Goal: Task Accomplishment & Management: Use online tool/utility

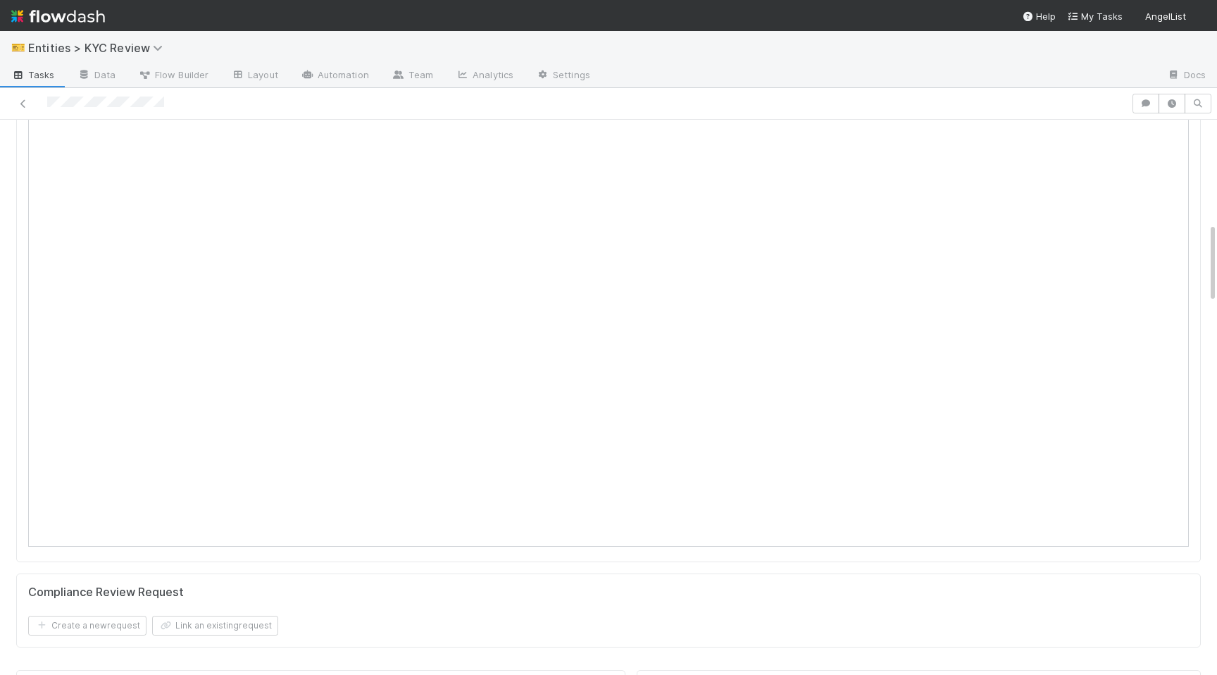
scroll to position [702, 0]
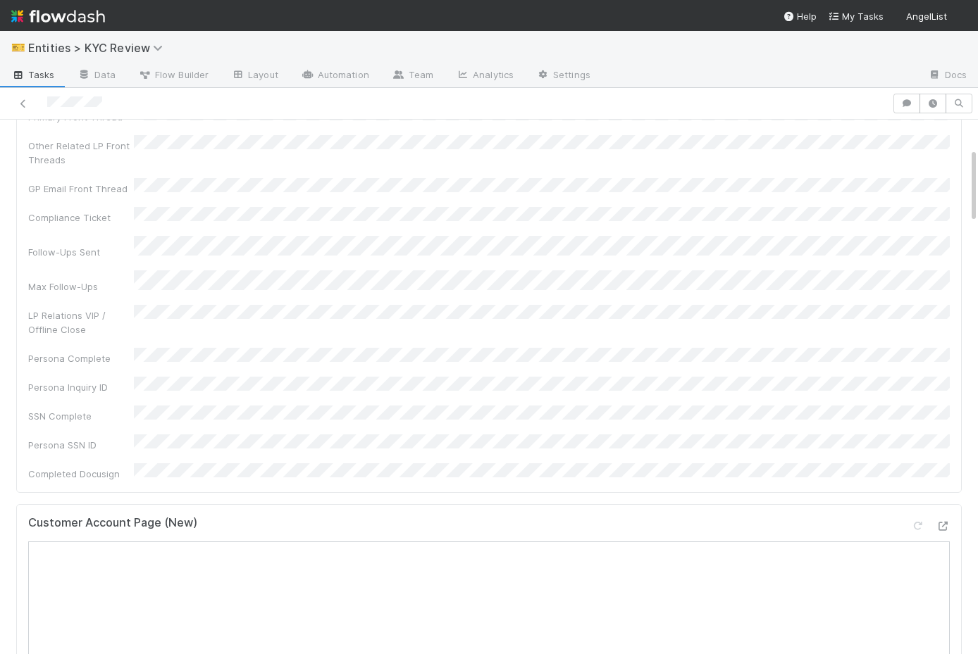
scroll to position [275, 0]
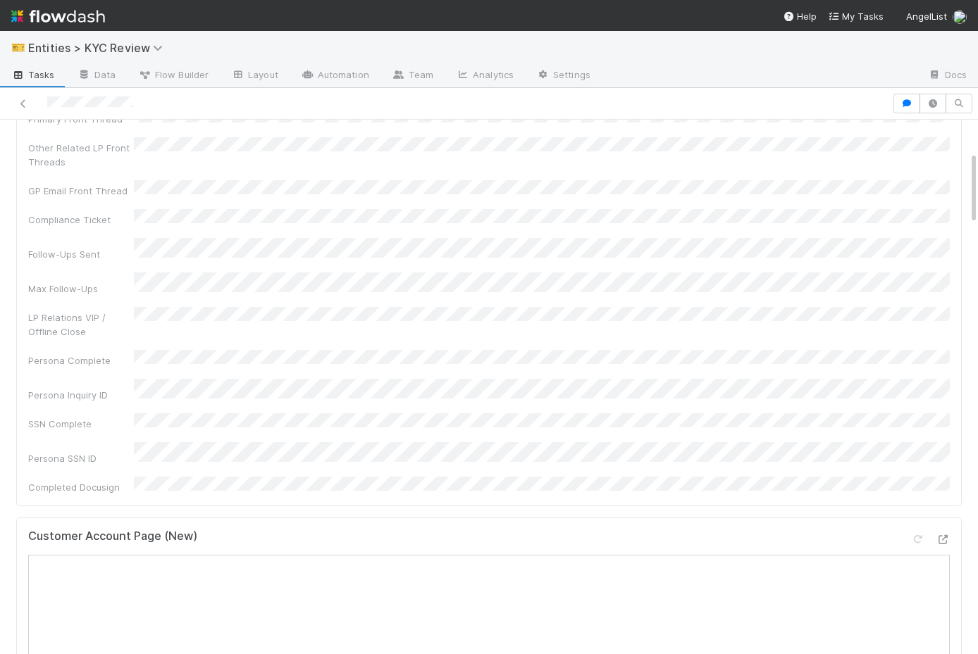
scroll to position [372, 0]
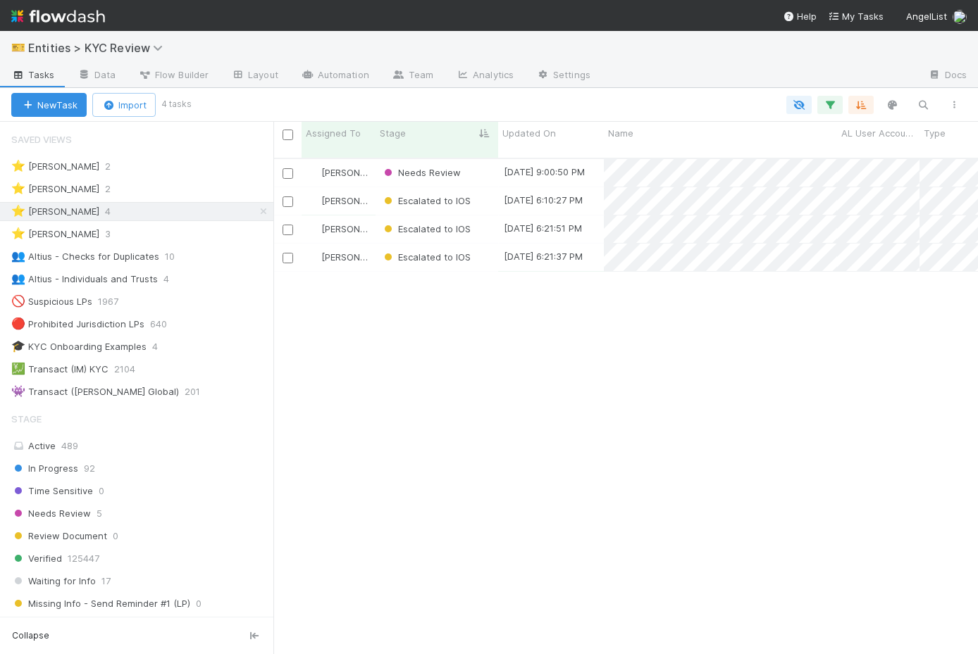
scroll to position [507, 704]
click at [120, 235] on div "⭐ Viv Hong 3" at bounding box center [142, 234] width 262 height 18
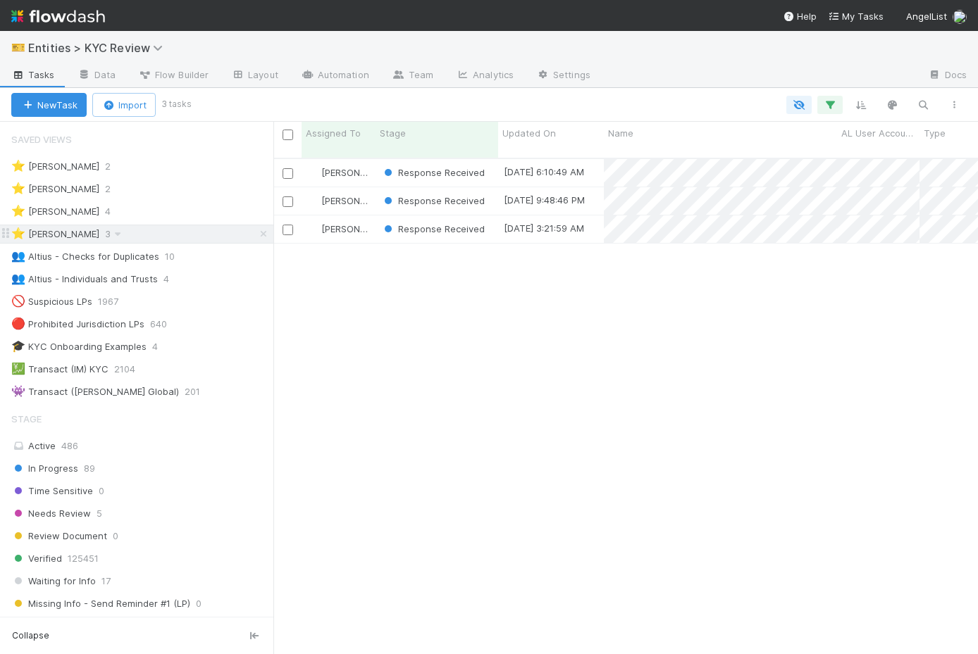
scroll to position [507, 704]
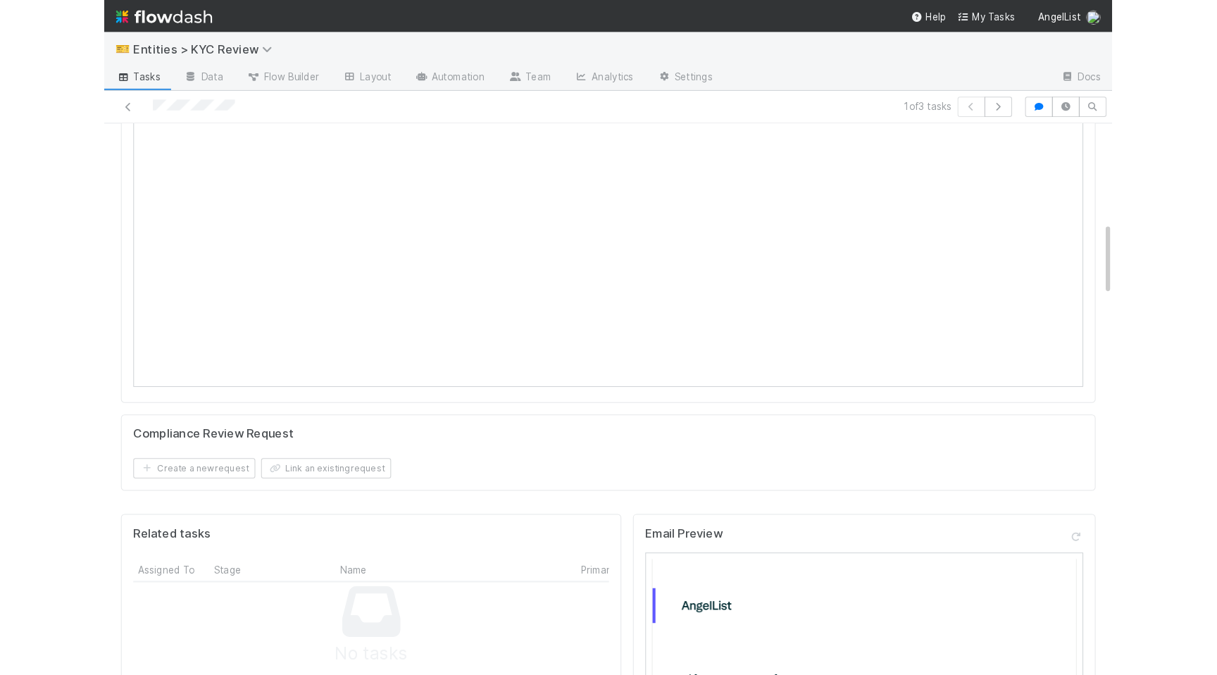
scroll to position [569, 0]
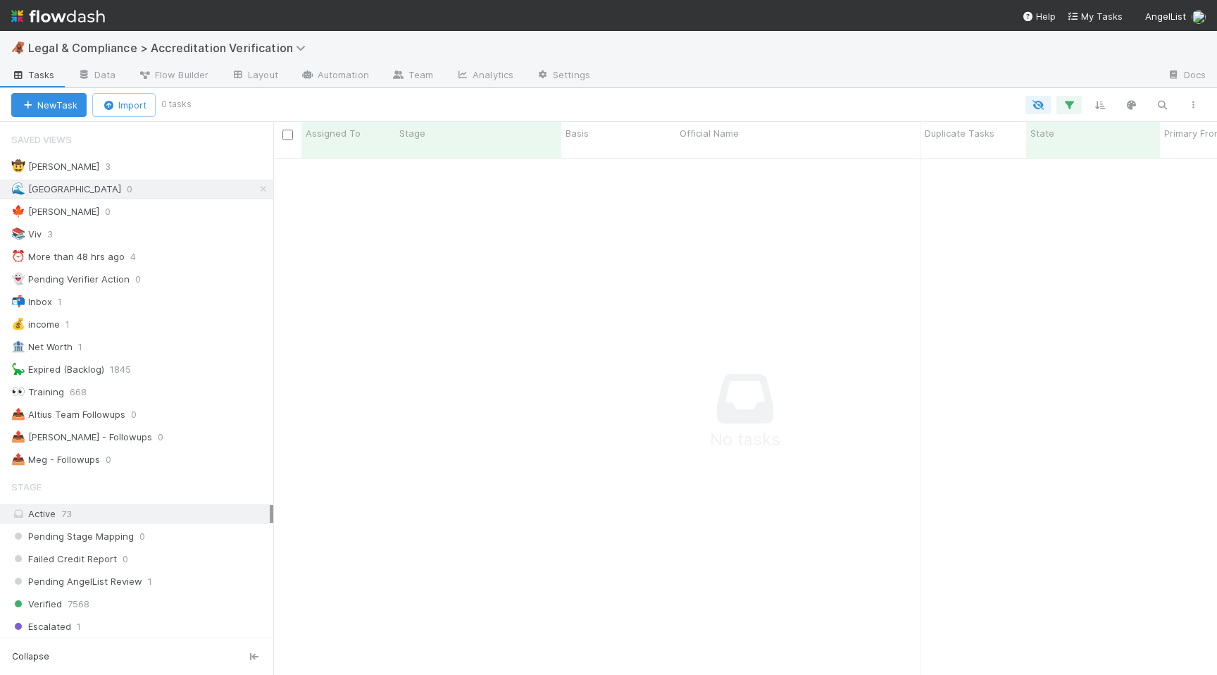
scroll to position [528, 944]
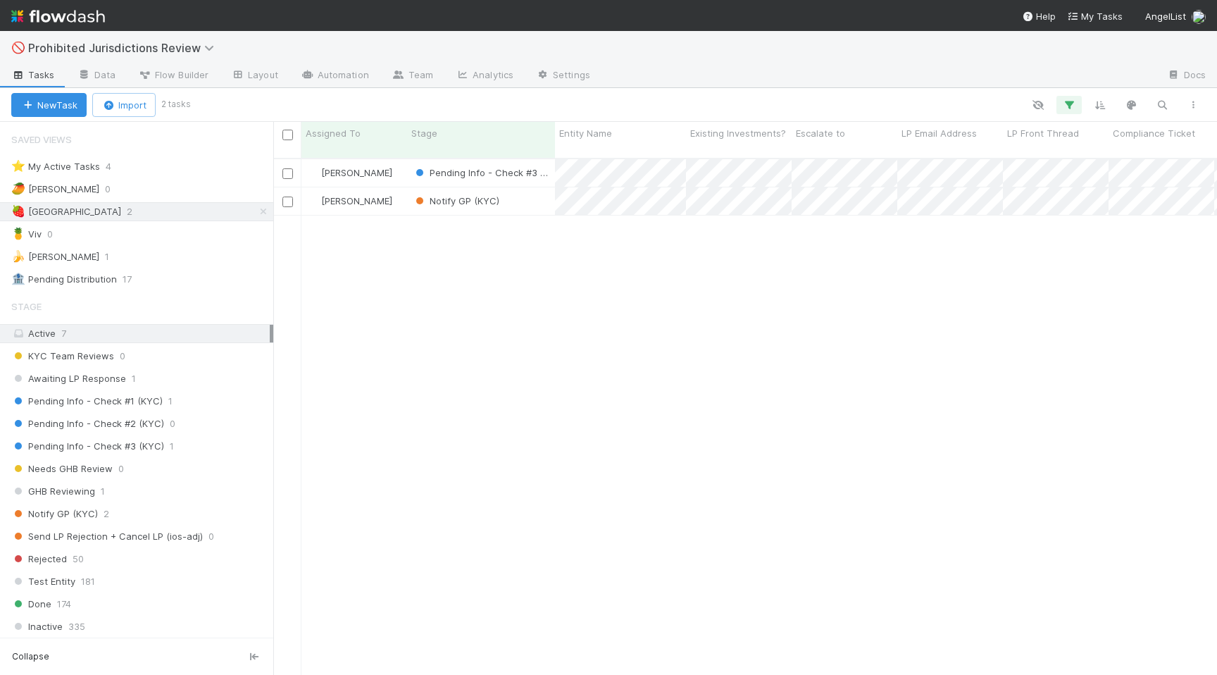
scroll to position [528, 944]
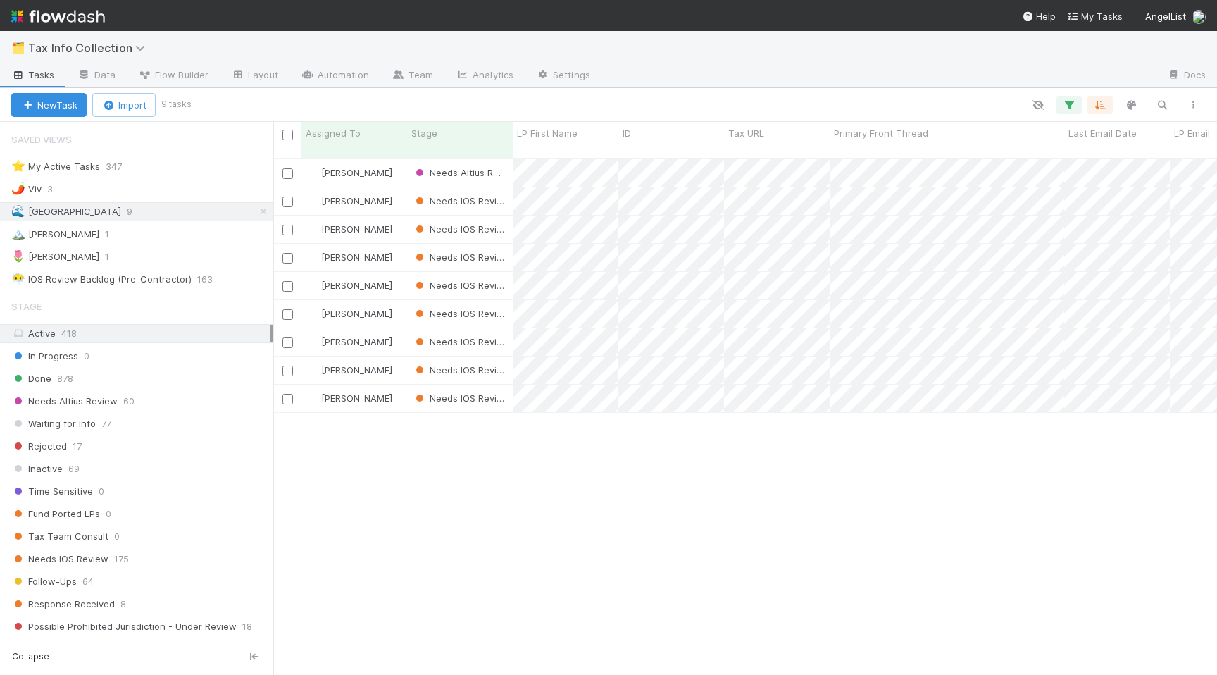
scroll to position [528, 944]
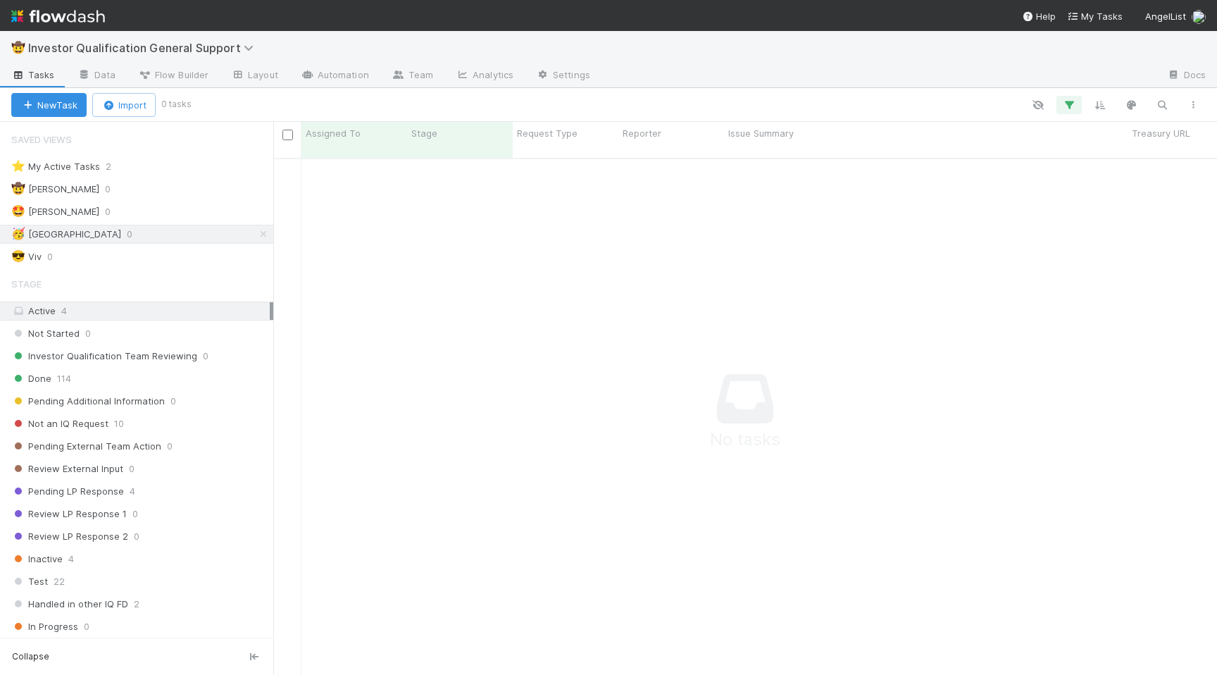
scroll to position [528, 944]
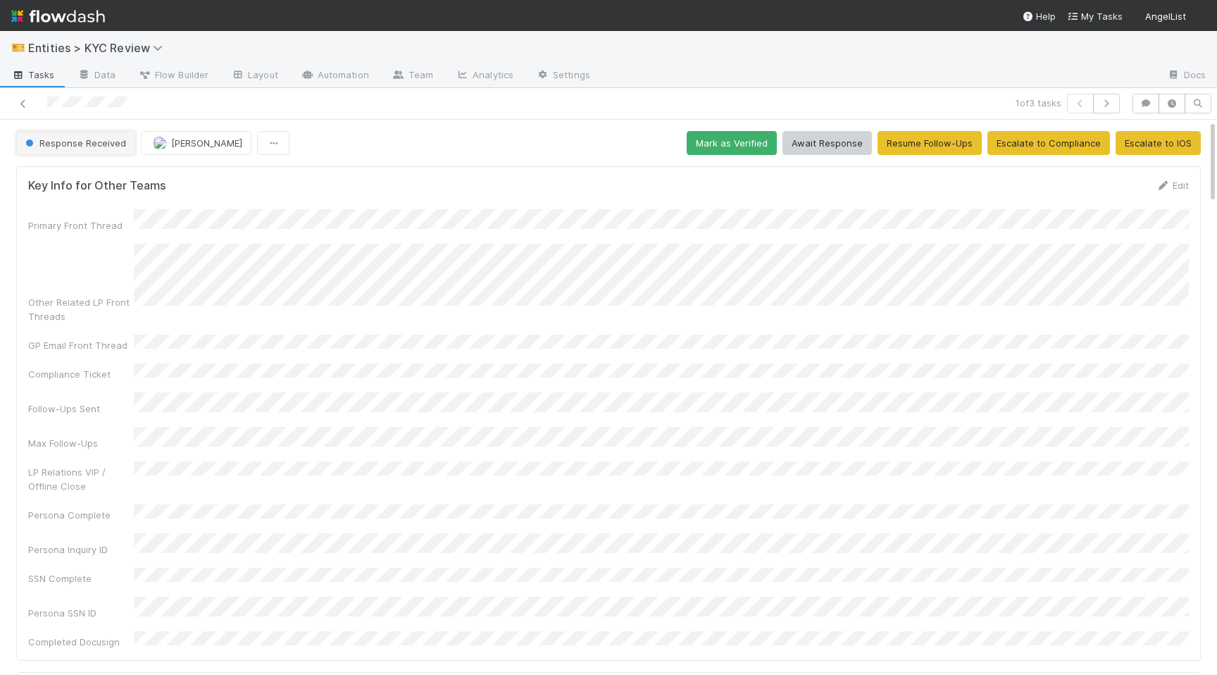
click at [58, 139] on span "Response Received" at bounding box center [75, 142] width 104 height 11
click at [72, 172] on div "Awaiting Info" at bounding box center [110, 178] width 199 height 25
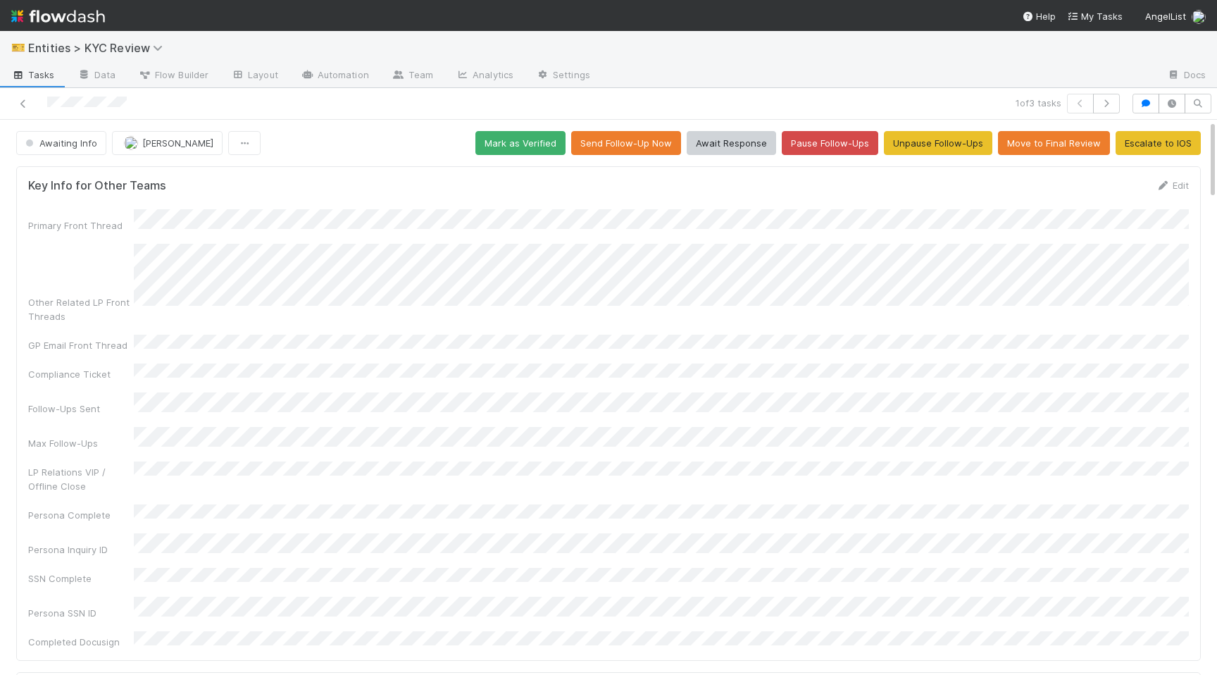
click at [22, 93] on div "1 of 3 tasks" at bounding box center [608, 104] width 1217 height 32
click at [32, 98] on div at bounding box center [287, 104] width 563 height 20
click at [23, 101] on icon at bounding box center [23, 103] width 14 height 9
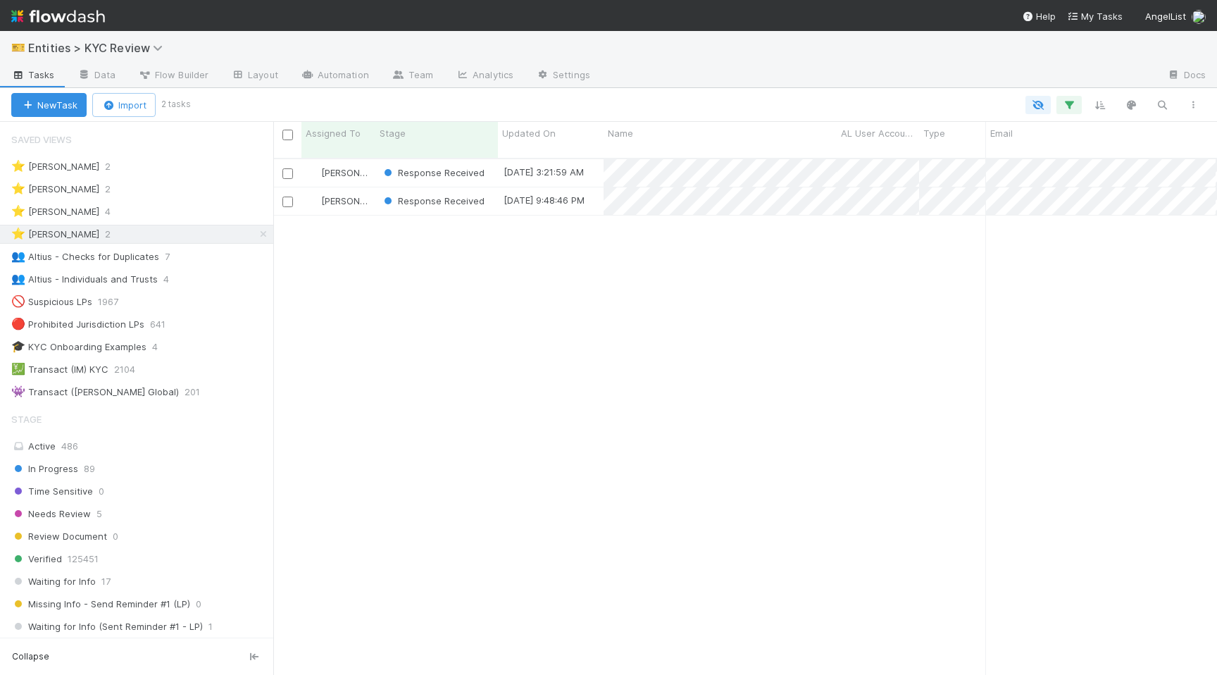
scroll to position [0, 1]
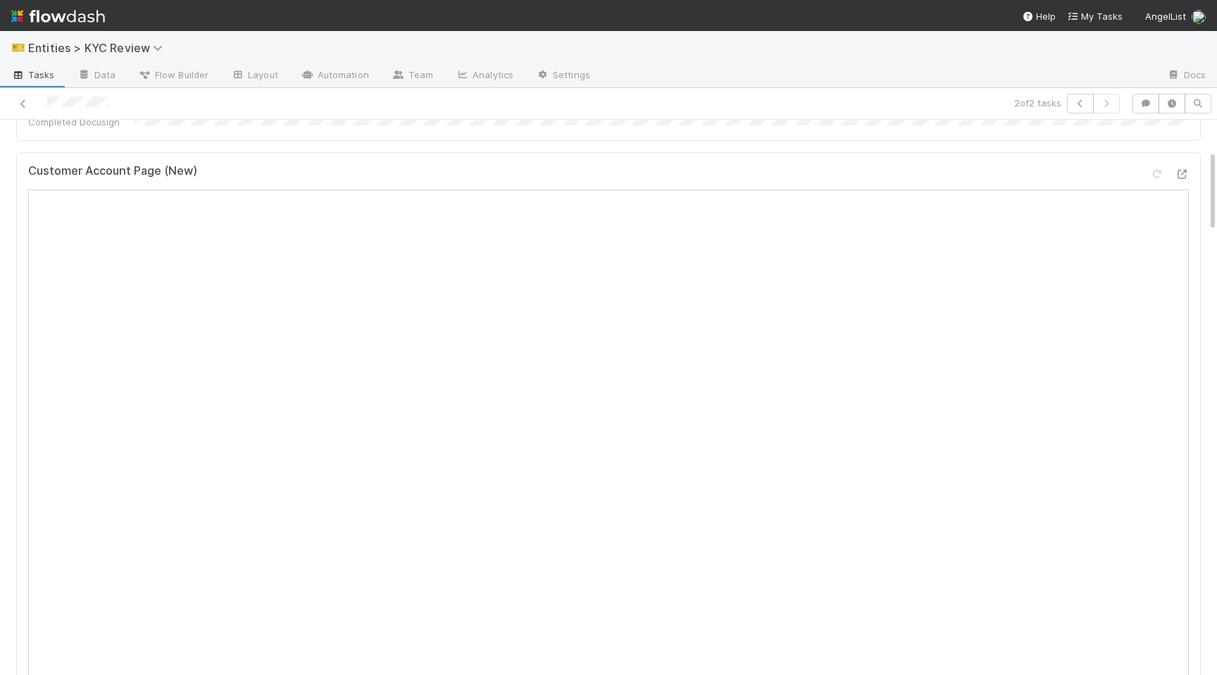
scroll to position [590, 0]
click at [22, 97] on link at bounding box center [23, 103] width 14 height 14
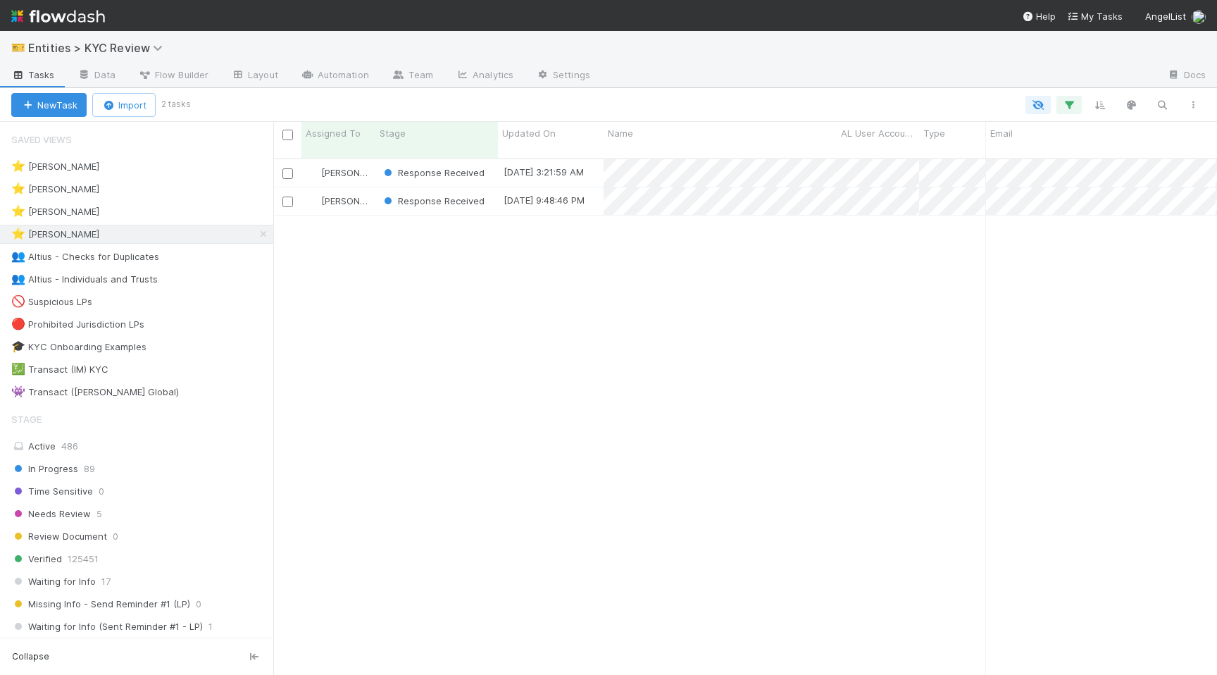
scroll to position [528, 944]
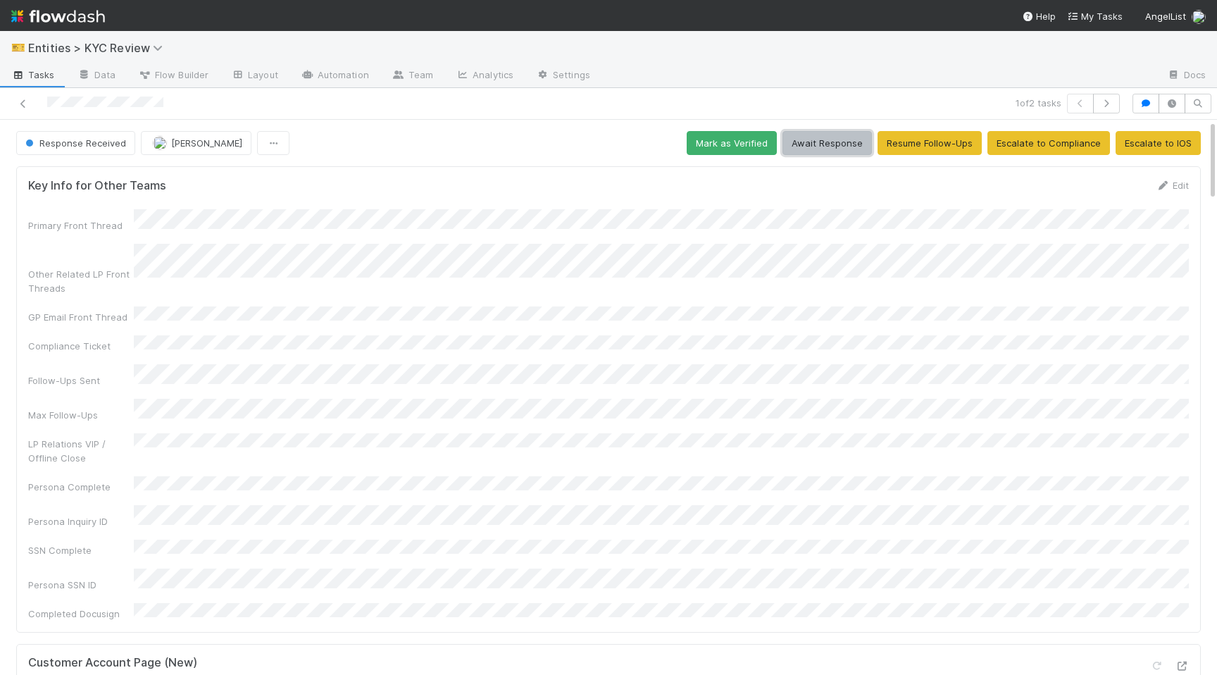
click at [830, 144] on button "Await Response" at bounding box center [827, 143] width 89 height 24
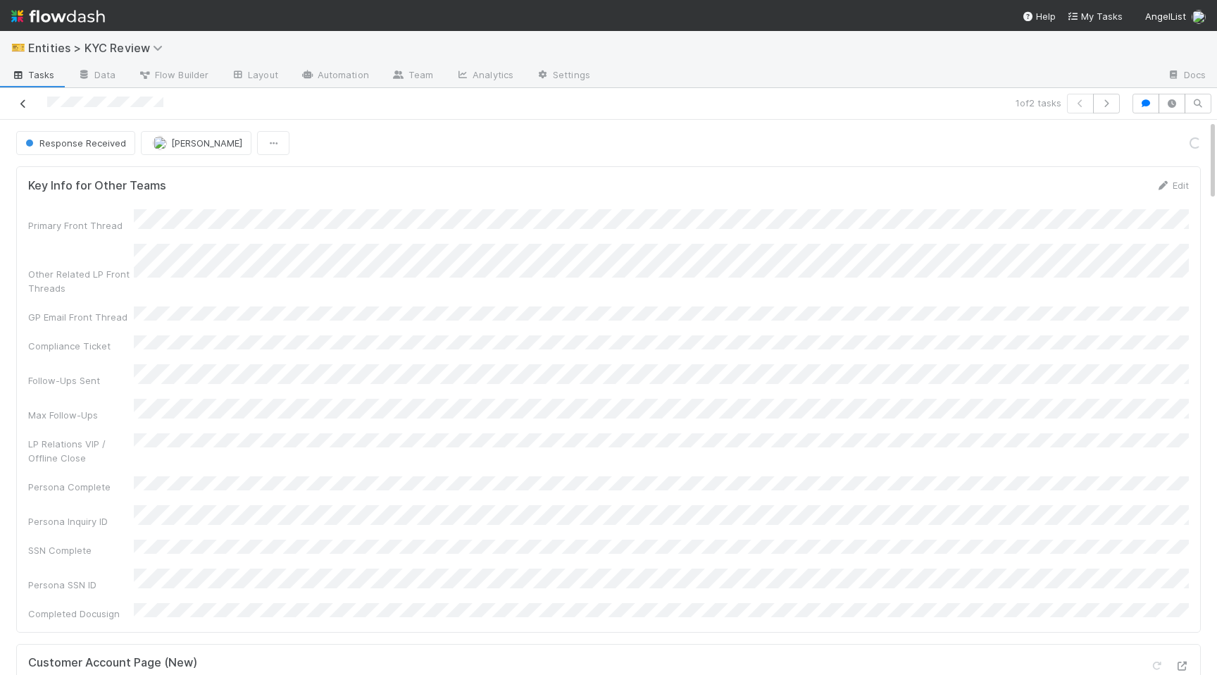
click at [23, 106] on icon at bounding box center [23, 103] width 14 height 9
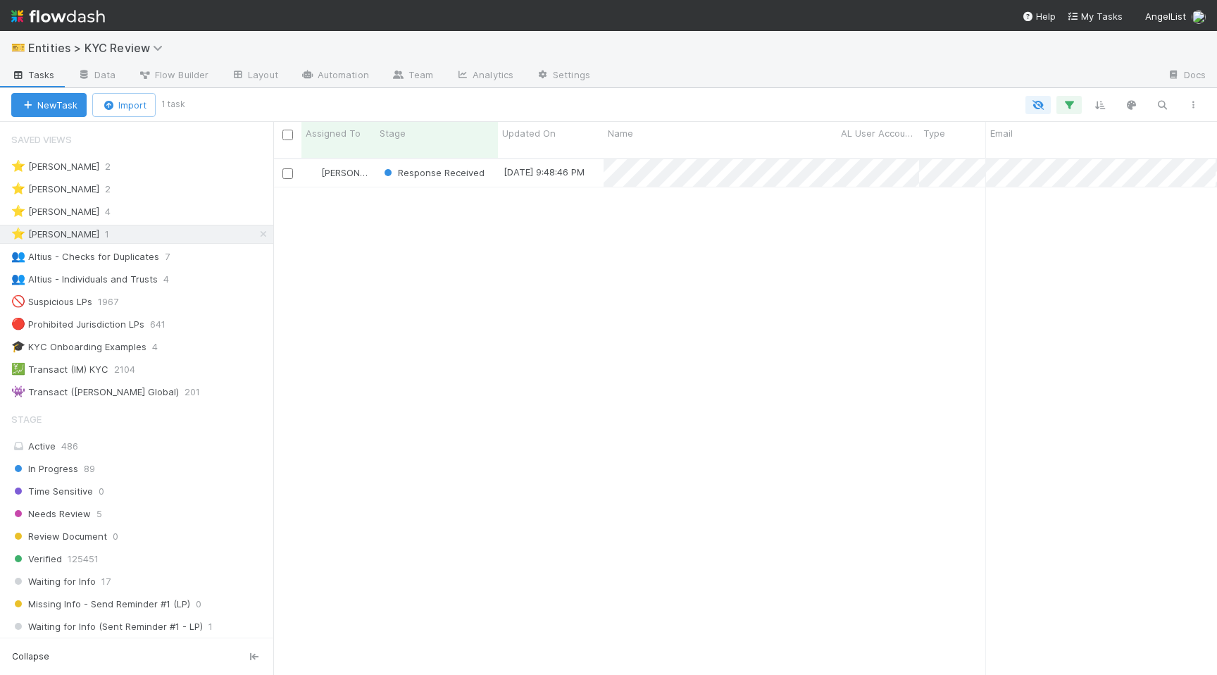
scroll to position [0, 1]
click at [161, 214] on div "⭐ Madison Stomberg 4" at bounding box center [142, 212] width 262 height 18
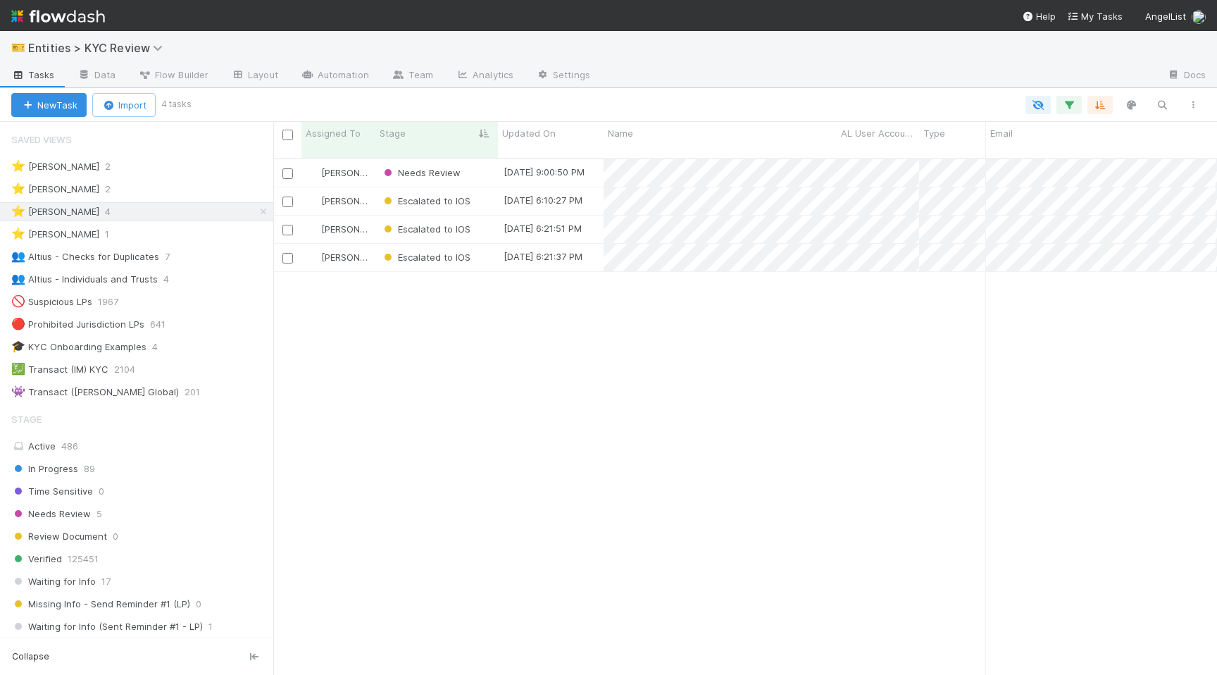
scroll to position [528, 944]
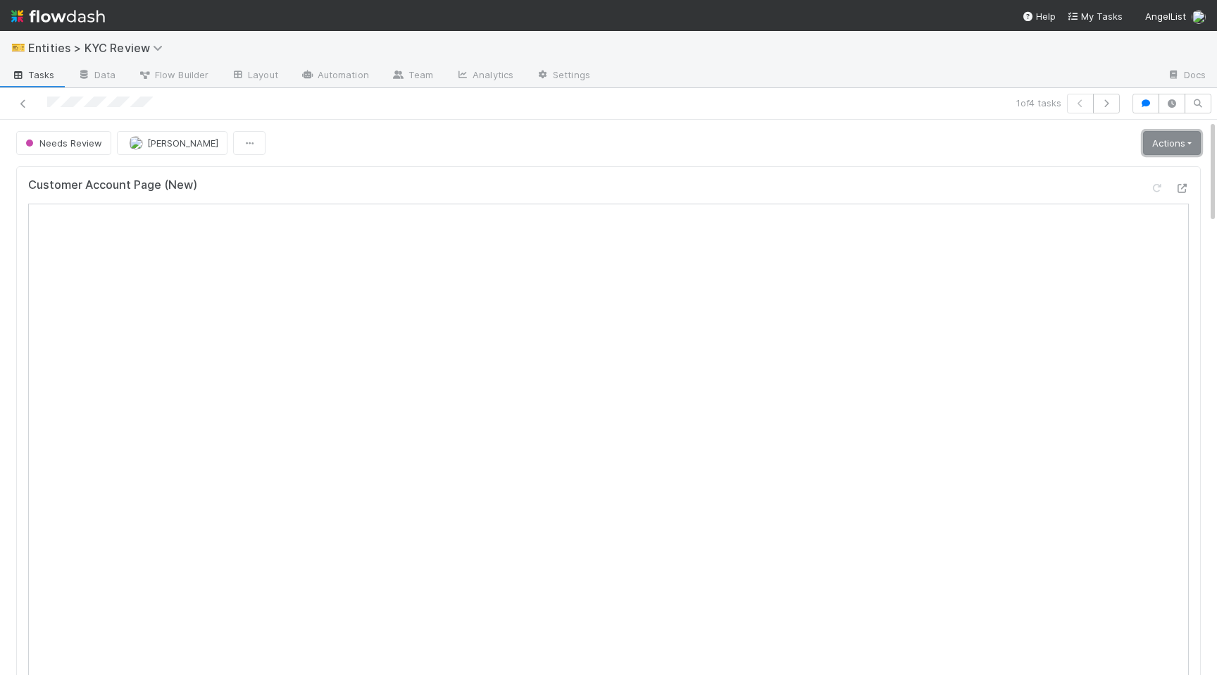
click at [1165, 151] on link "Actions" at bounding box center [1172, 143] width 58 height 24
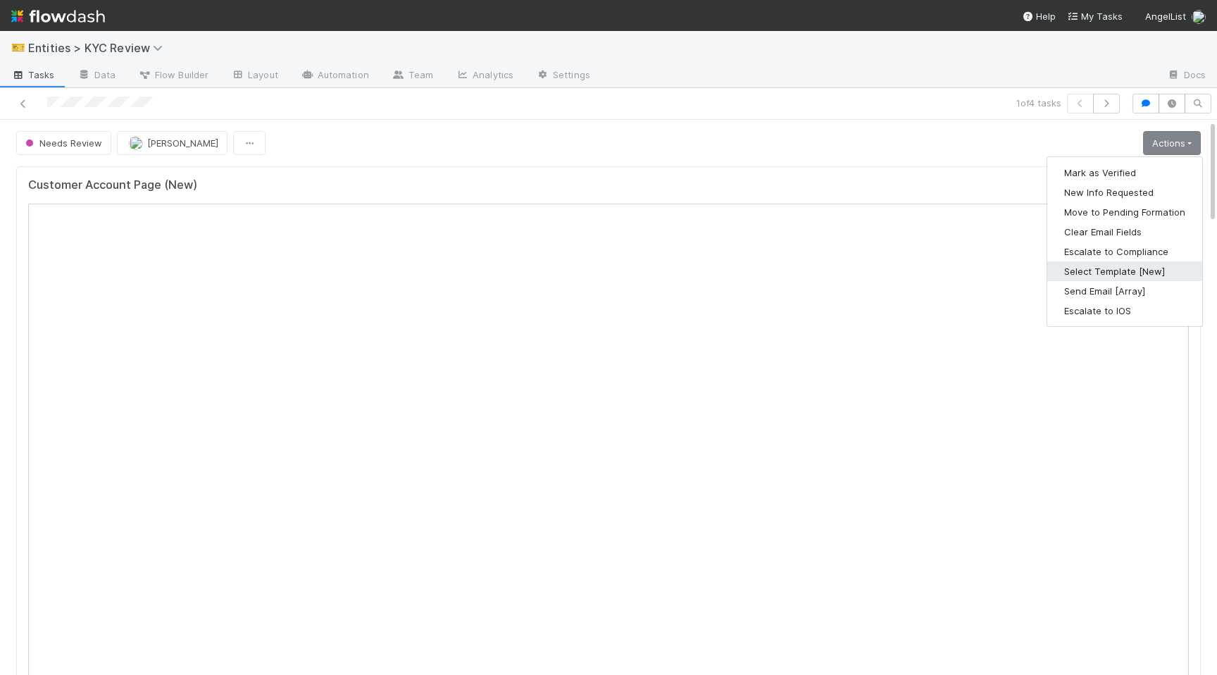
click at [1122, 273] on button "Select Template [New]" at bounding box center [1124, 271] width 155 height 20
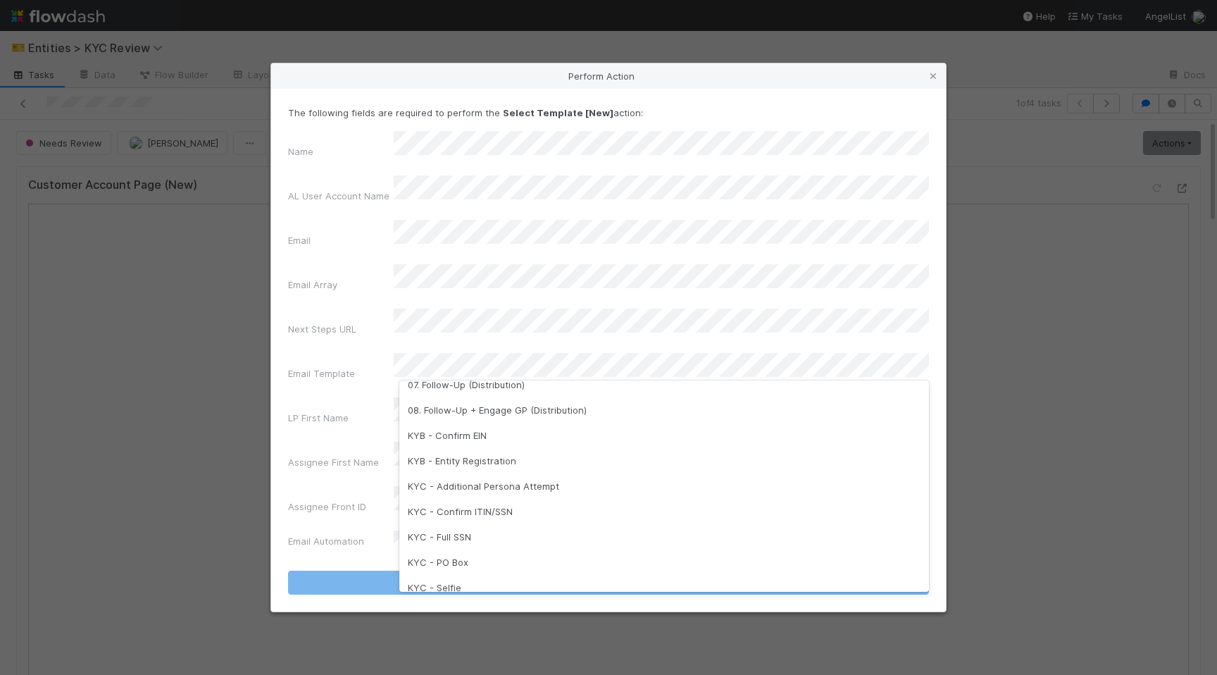
scroll to position [352, 0]
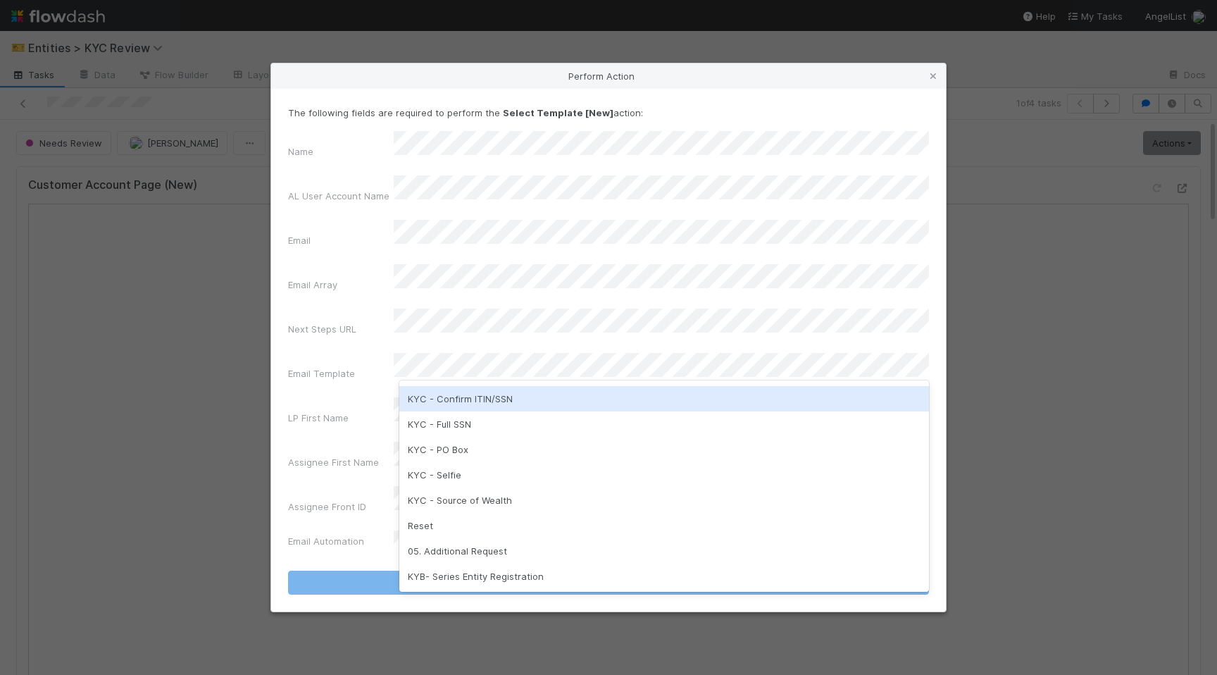
click at [499, 400] on div "KYC - Confirm ITIN/SSN" at bounding box center [664, 398] width 530 height 25
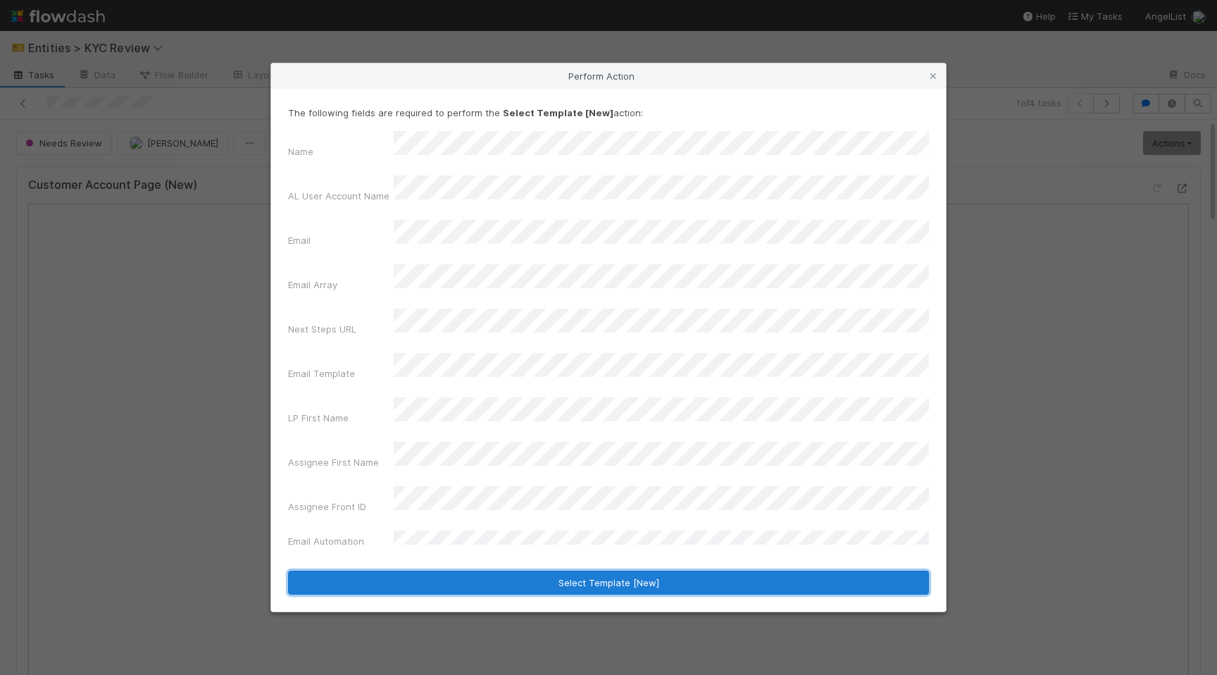
click at [528, 571] on button "Select Template [New]" at bounding box center [608, 583] width 641 height 24
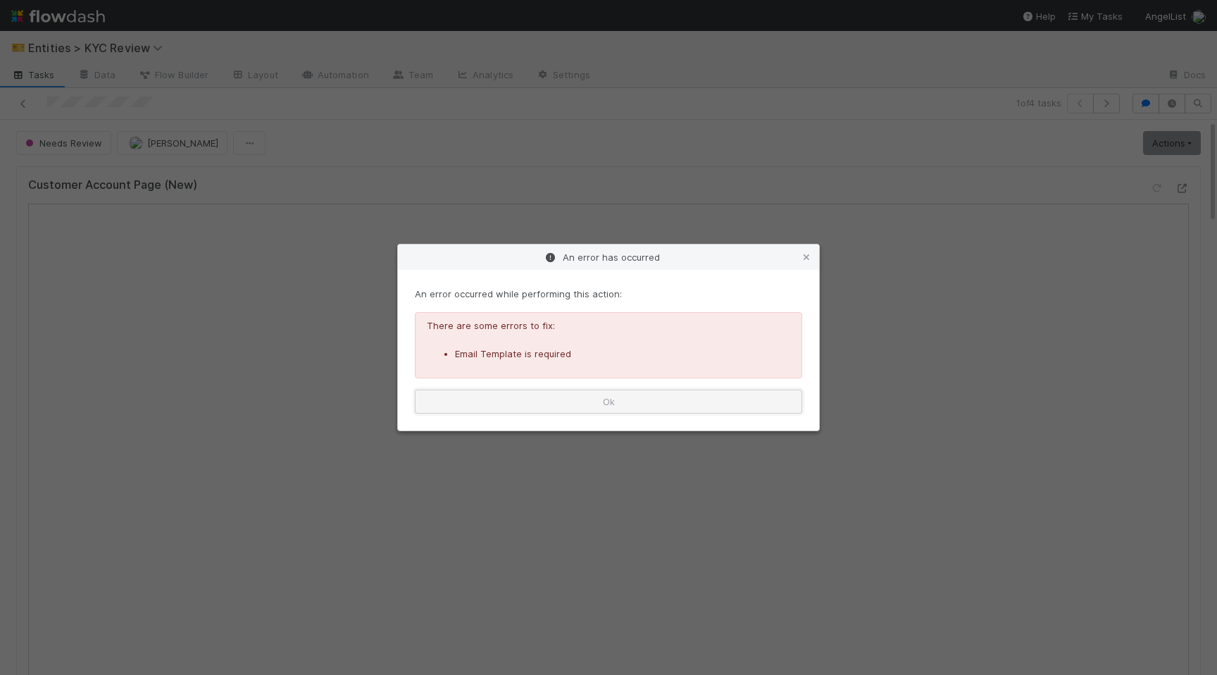
click at [683, 405] on button "Ok" at bounding box center [608, 402] width 387 height 24
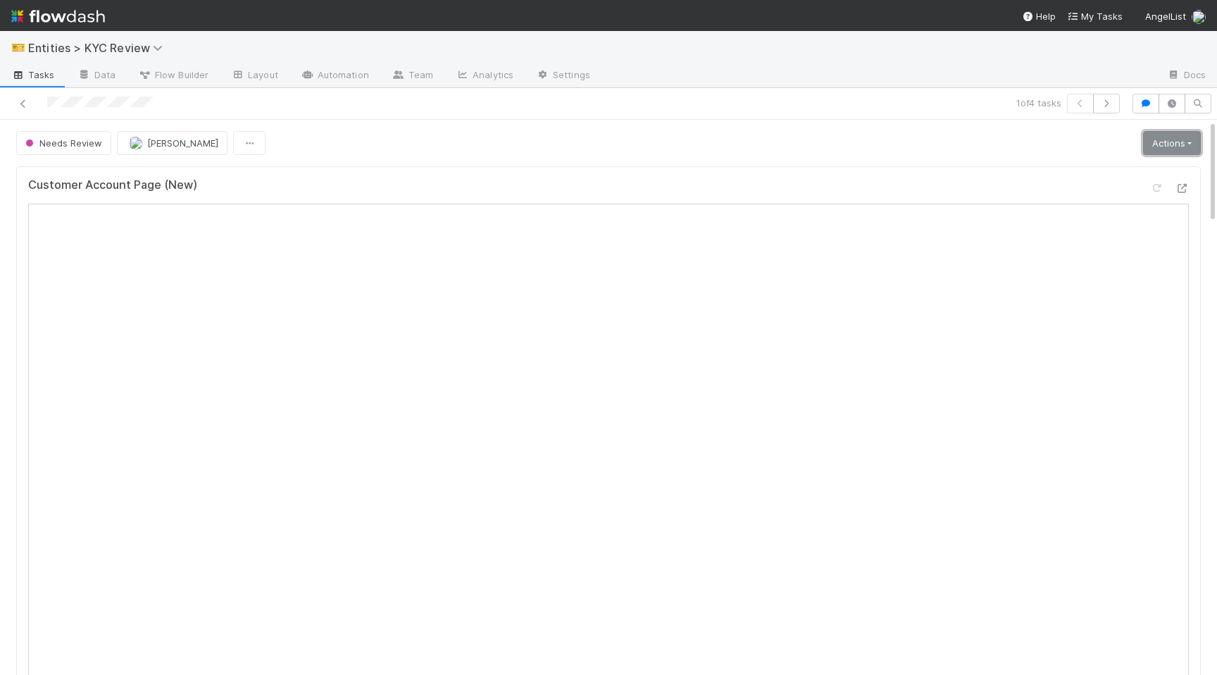
click at [1150, 145] on link "Actions" at bounding box center [1172, 143] width 58 height 24
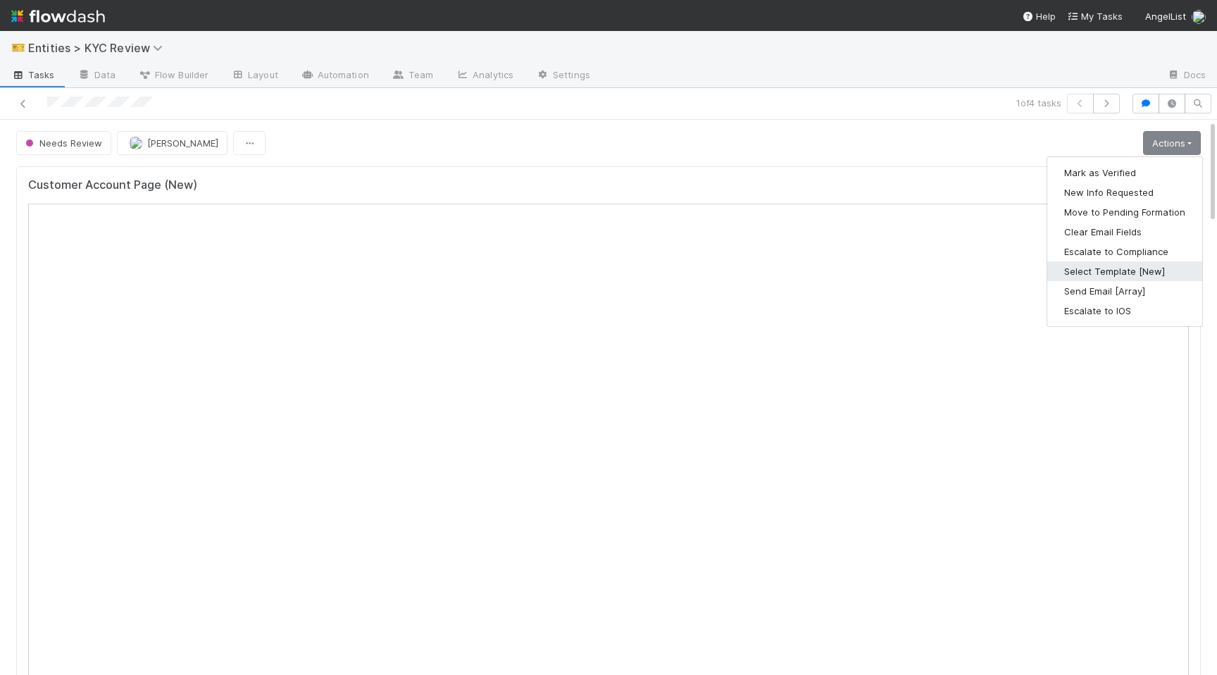
click at [1096, 271] on button "Select Template [New]" at bounding box center [1124, 271] width 155 height 20
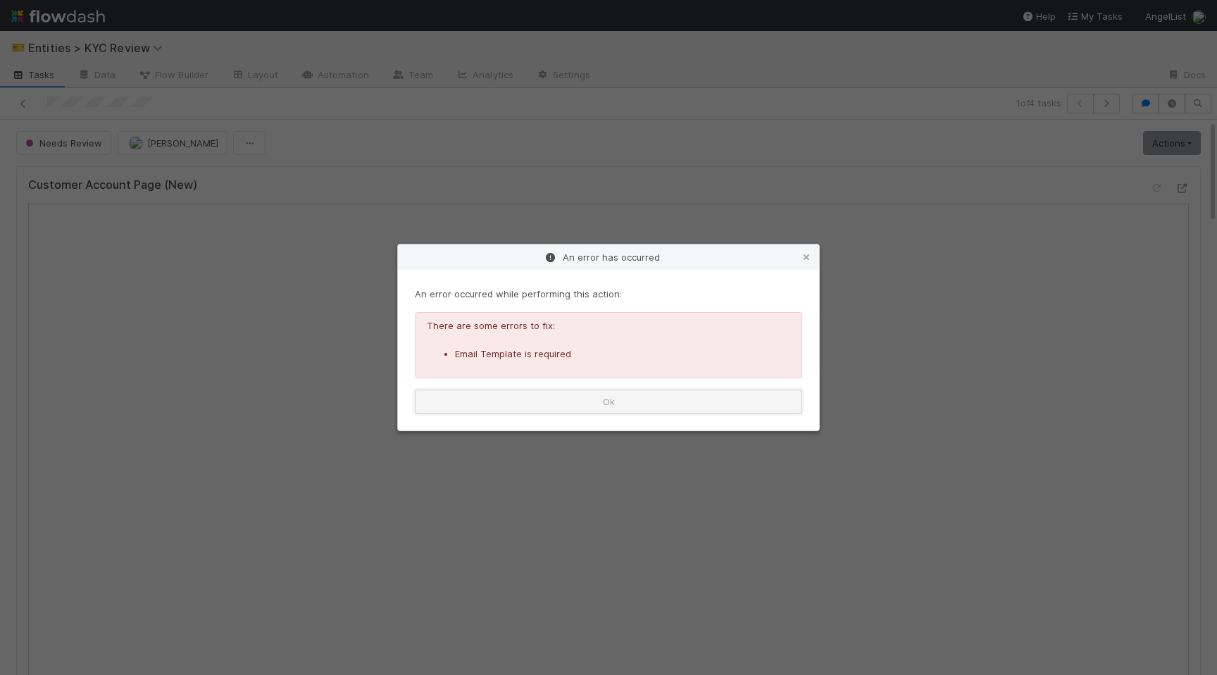
click at [561, 393] on button "Ok" at bounding box center [608, 402] width 387 height 24
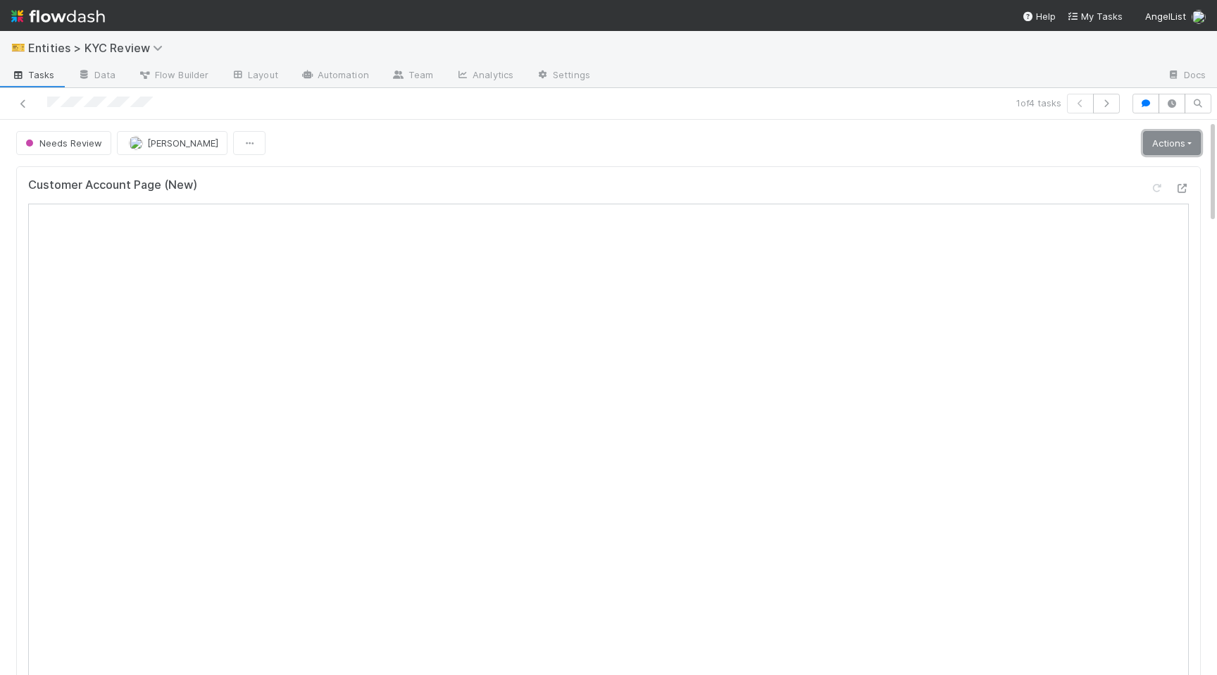
click at [1167, 137] on link "Actions" at bounding box center [1172, 143] width 58 height 24
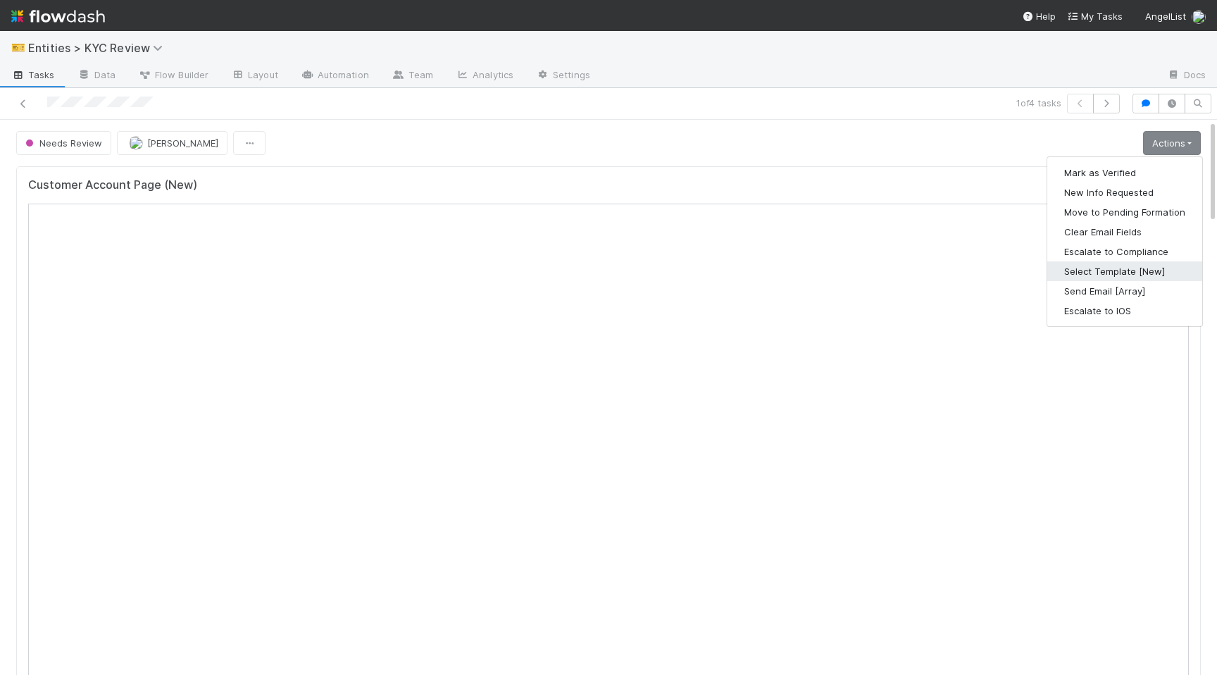
click at [1113, 270] on button "Select Template [New]" at bounding box center [1124, 271] width 155 height 20
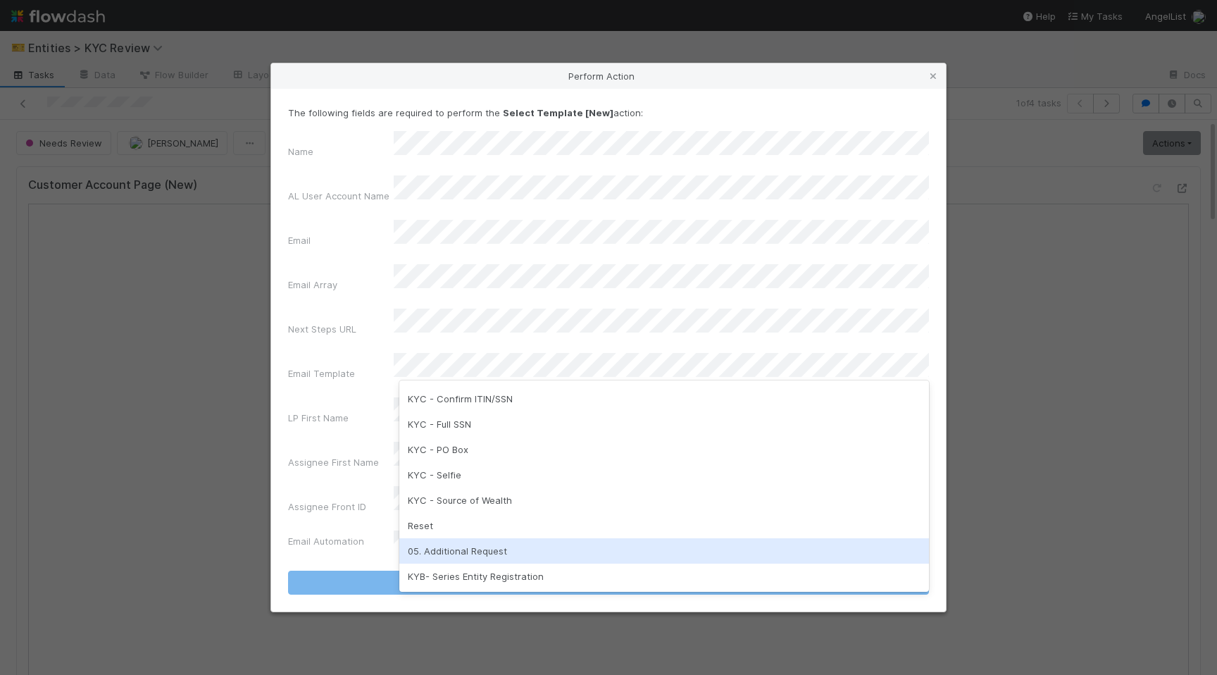
click at [454, 549] on div "05. Additional Request" at bounding box center [664, 550] width 530 height 25
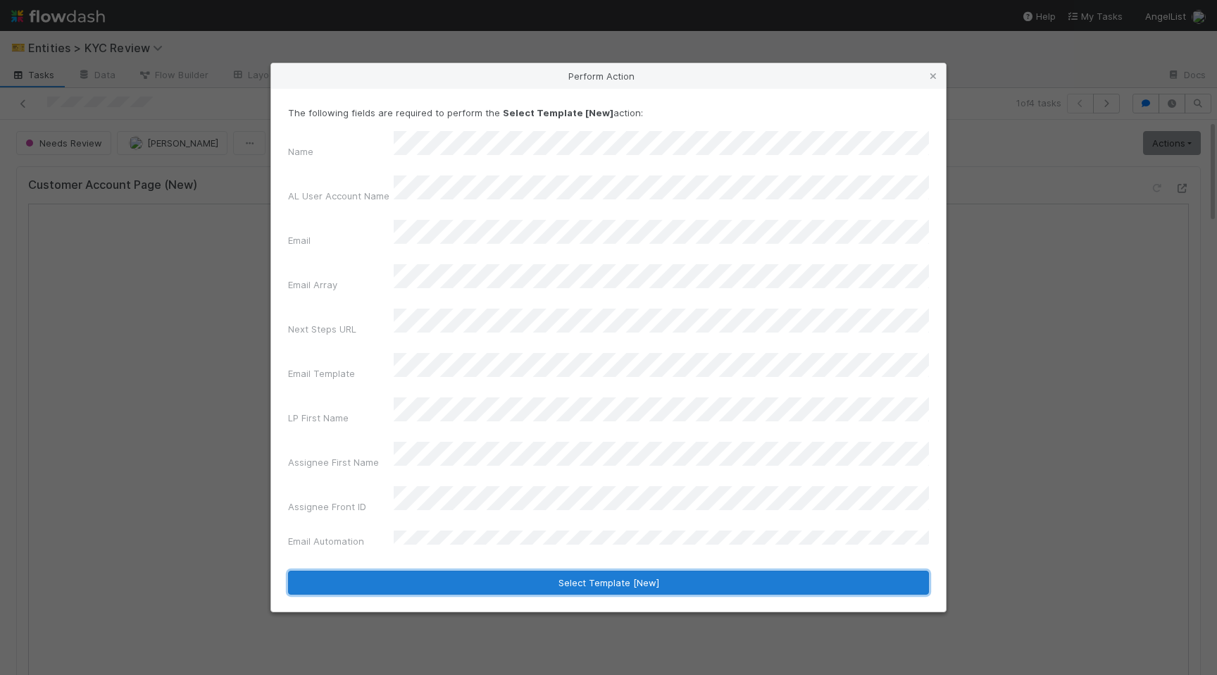
click at [492, 571] on button "Select Template [New]" at bounding box center [608, 583] width 641 height 24
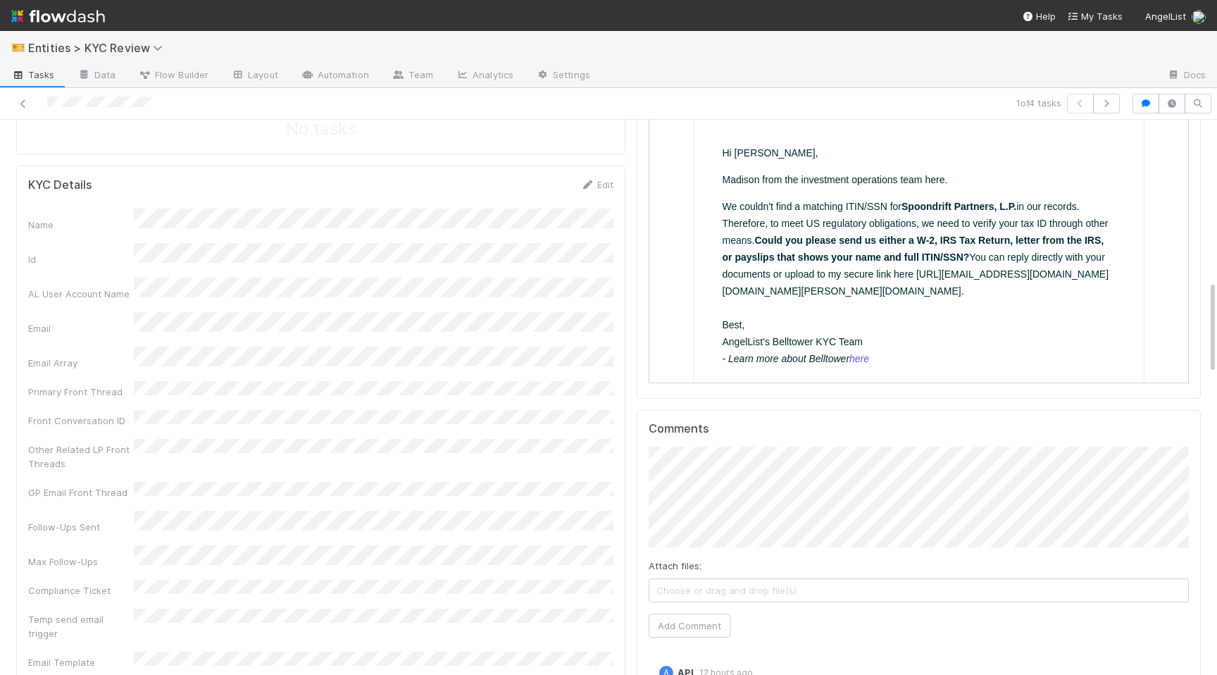
scroll to position [878, 0]
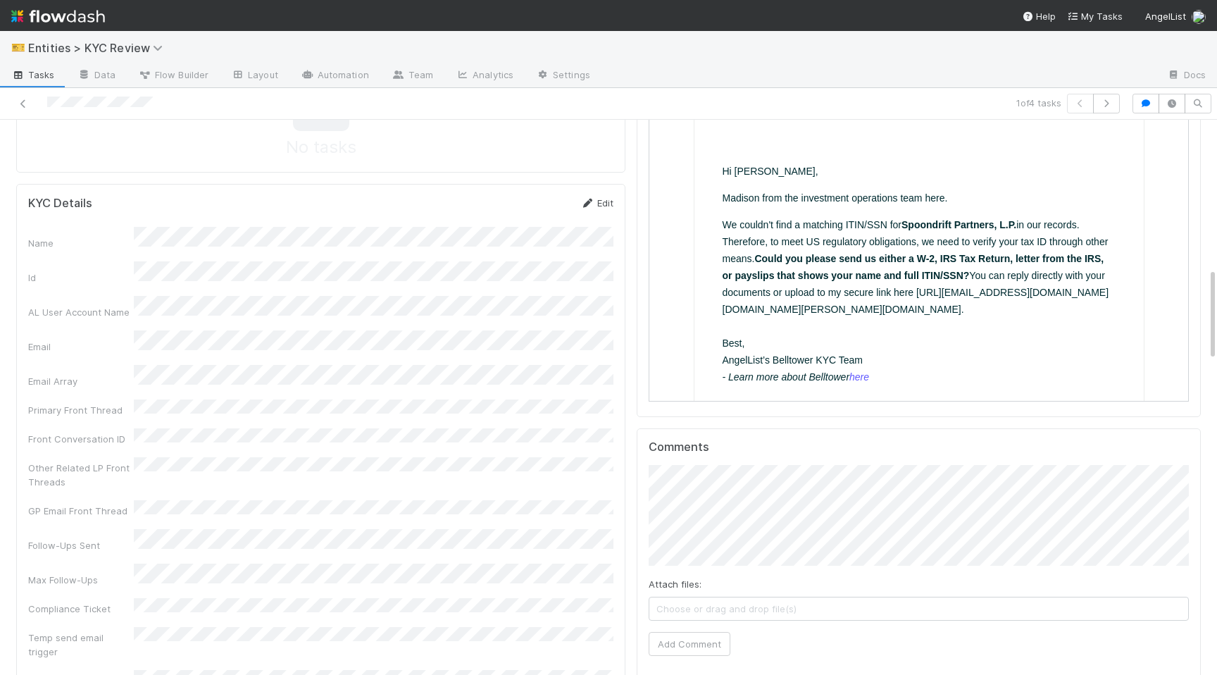
click at [604, 199] on link "Edit" at bounding box center [596, 202] width 33 height 11
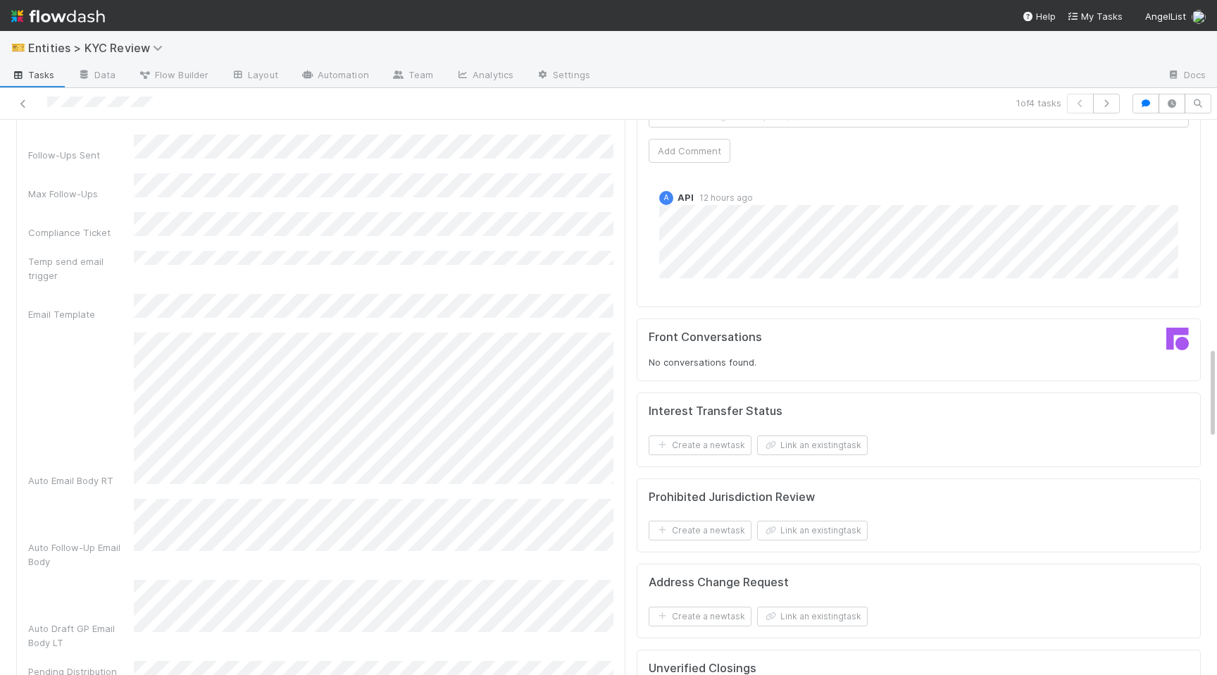
click at [104, 332] on div "Auto Email Body RT" at bounding box center [320, 409] width 585 height 155
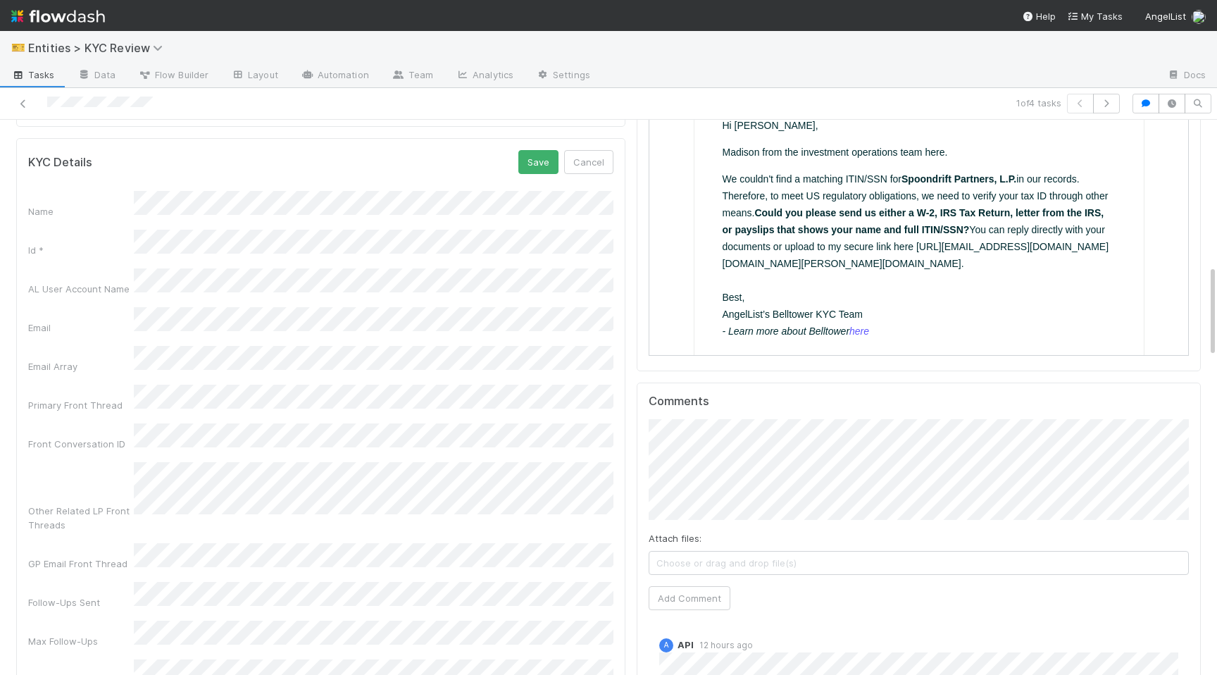
scroll to position [876, 0]
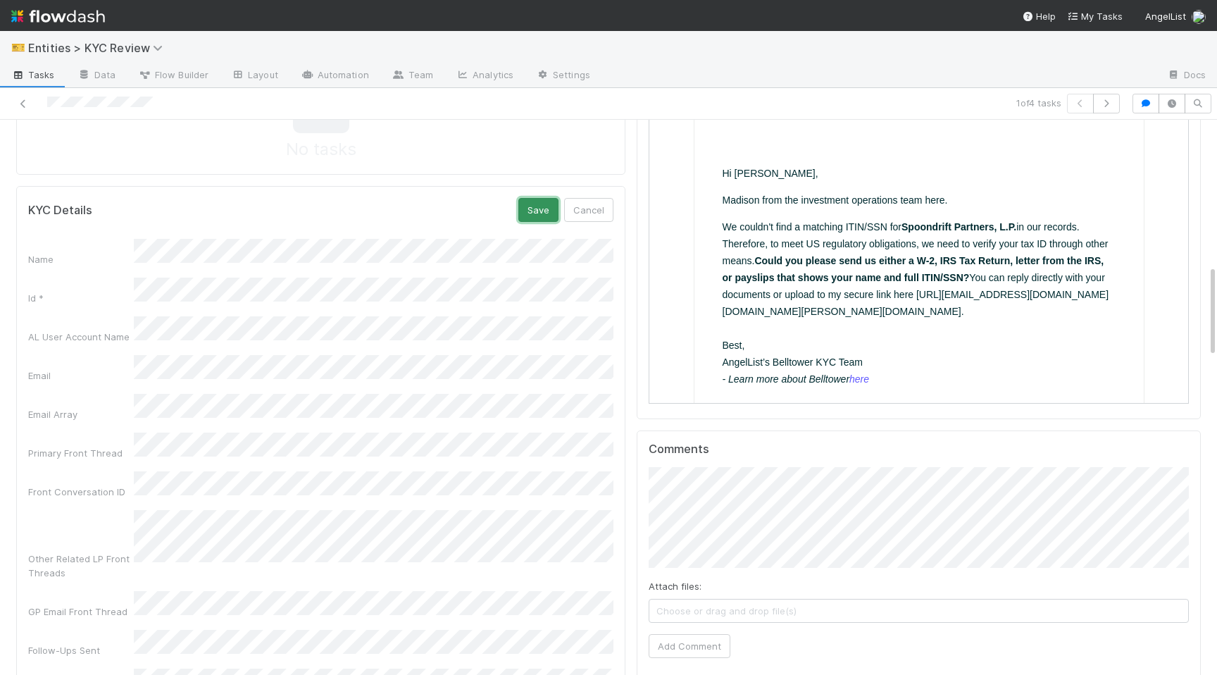
click at [540, 211] on button "Save" at bounding box center [538, 210] width 40 height 24
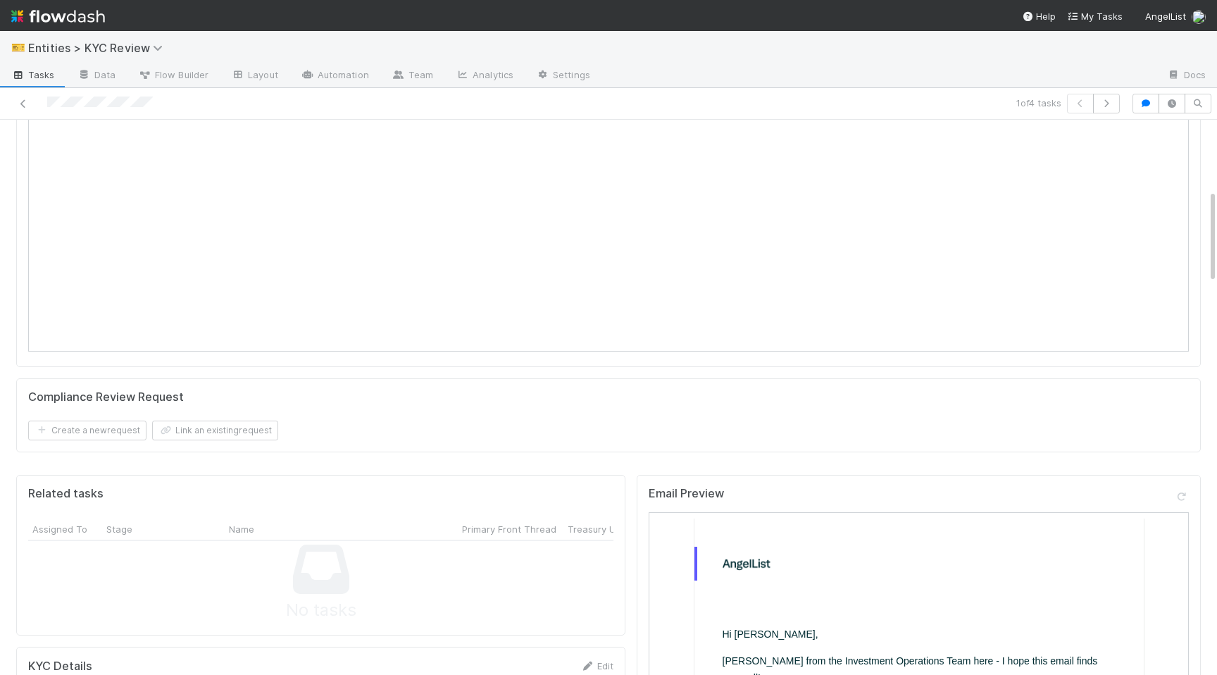
scroll to position [0, 0]
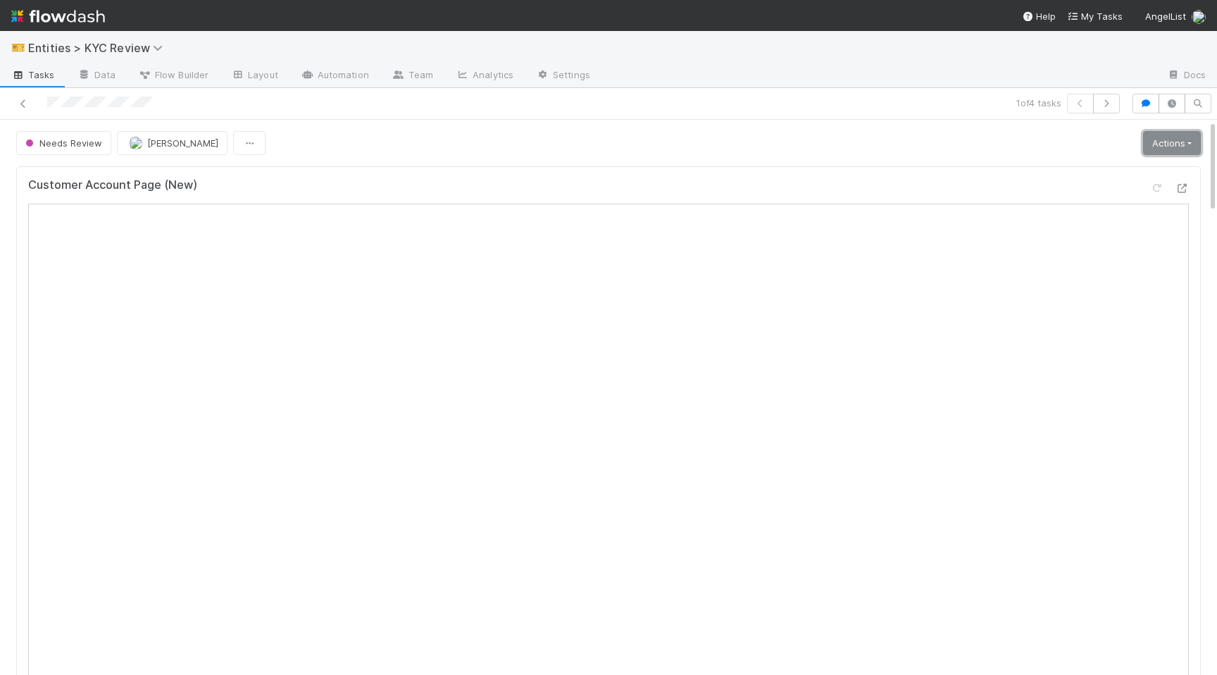
click at [1151, 140] on link "Actions" at bounding box center [1172, 143] width 58 height 24
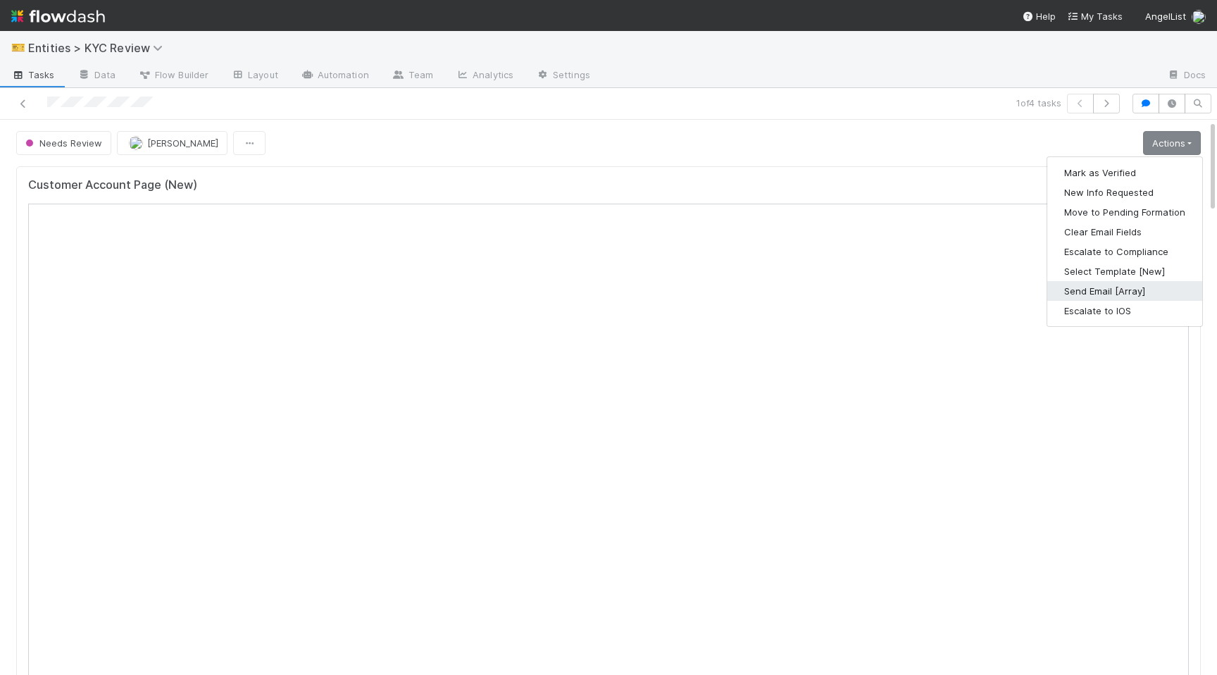
click at [1123, 290] on button "Send Email [Array]" at bounding box center [1124, 291] width 155 height 20
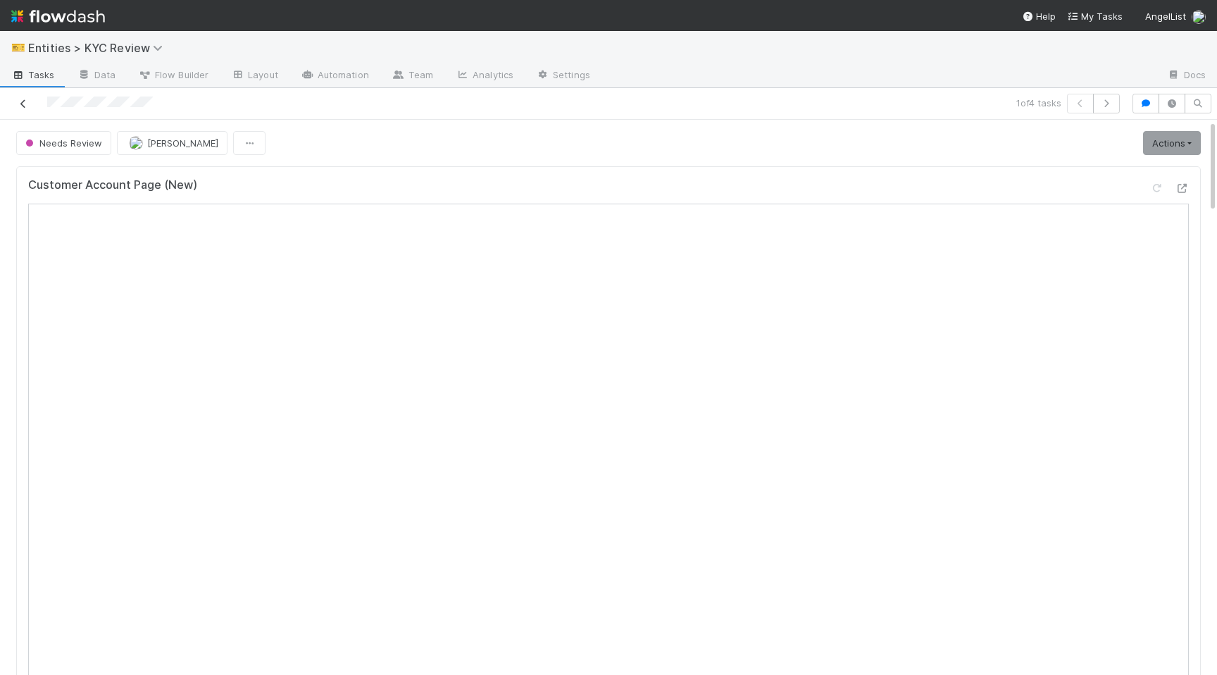
click at [20, 106] on icon at bounding box center [23, 103] width 14 height 9
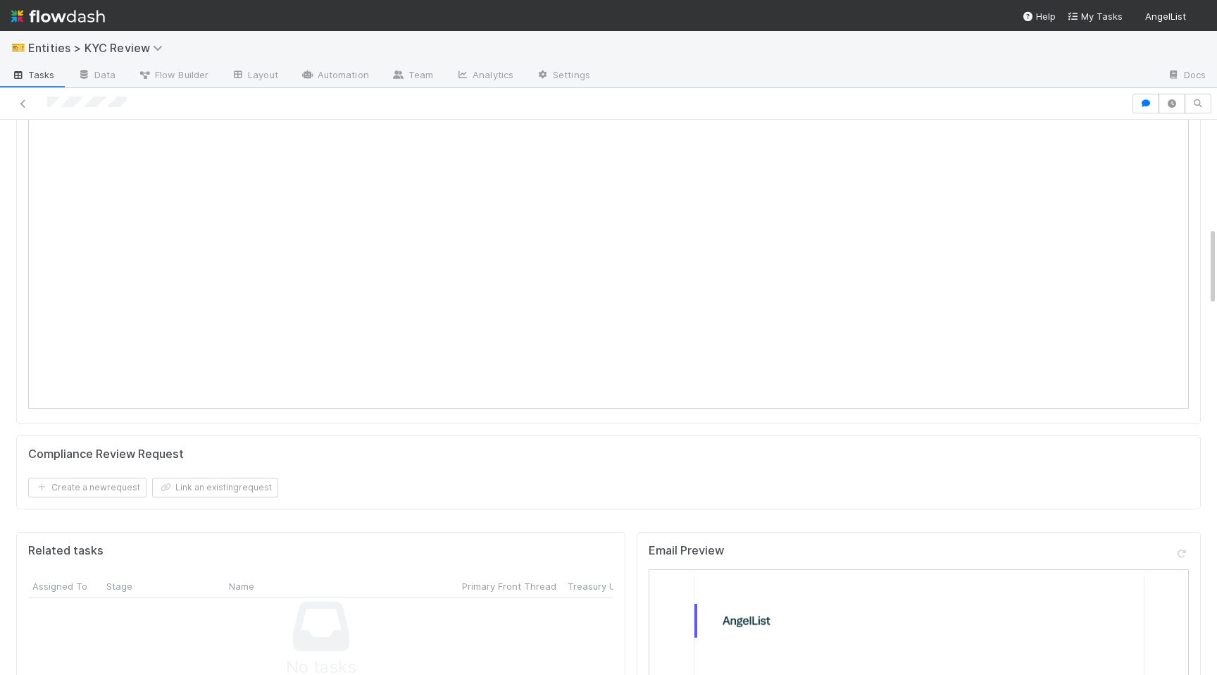
scroll to position [647, 0]
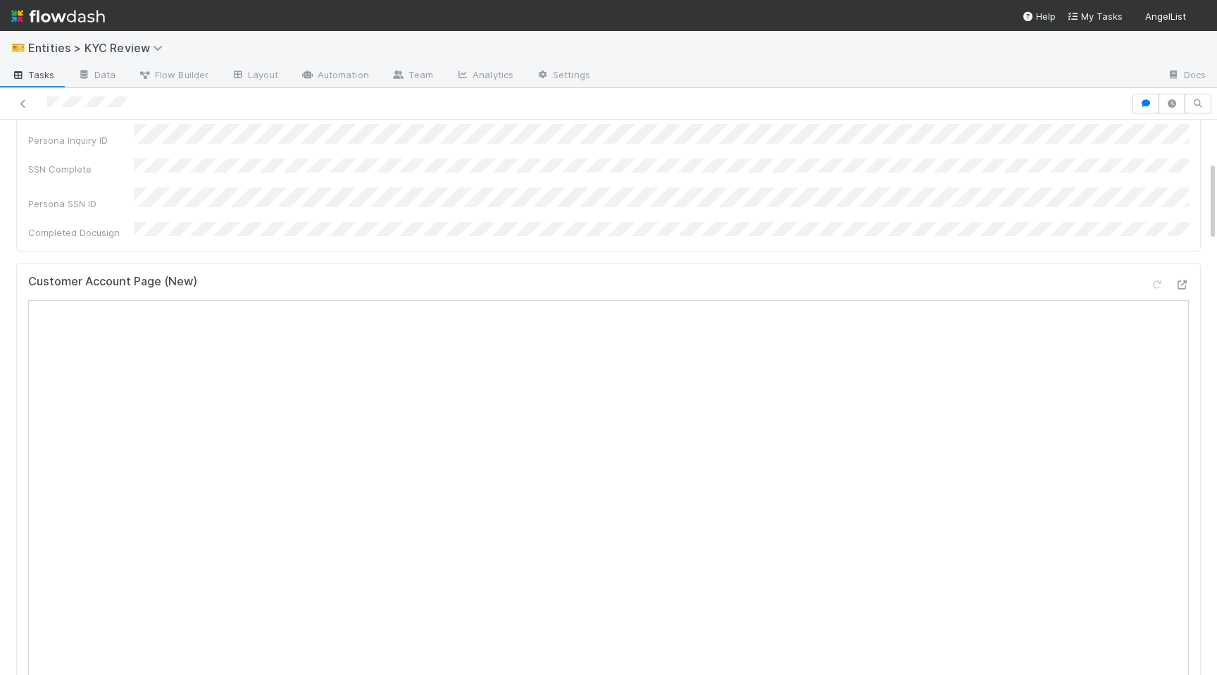
scroll to position [289, 0]
